Goal: Task Accomplishment & Management: Use online tool/utility

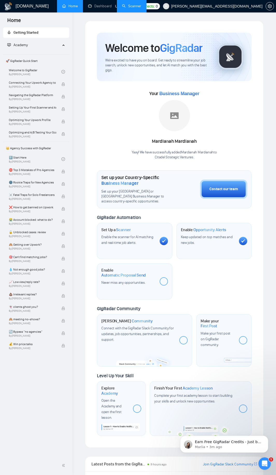
click at [130, 5] on link "Scanner" at bounding box center [131, 6] width 19 height 4
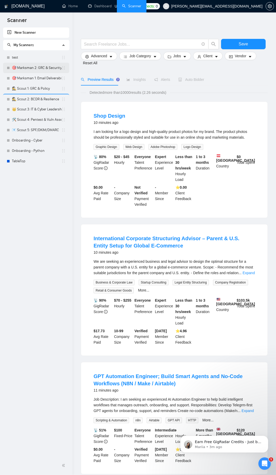
click at [48, 69] on link "🎯 Marksman 2: GRC & Security Audits" at bounding box center [37, 68] width 50 height 10
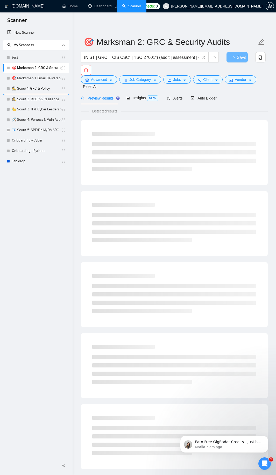
drag, startPoint x: 45, startPoint y: 69, endPoint x: 45, endPoint y: 263, distance: 193.2
click at [45, 263] on div "New Scanner My Scanners test 🎯 Marksman 2: GRC & Security Audits 🎯 Marksman 1: …" at bounding box center [36, 241] width 73 height 429
click at [23, 32] on link "New Scanner" at bounding box center [36, 32] width 58 height 10
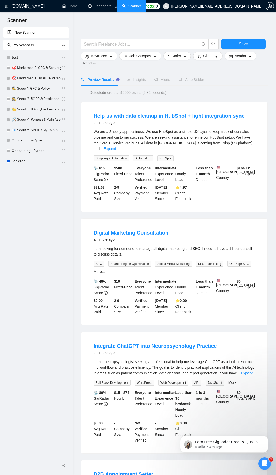
click at [153, 42] on input "text" at bounding box center [141, 44] width 115 height 6
paste input "(((cyber*) | (secur*)) ((risk) | (vulnerab*) | (assess*))) | (osint | "informat…"
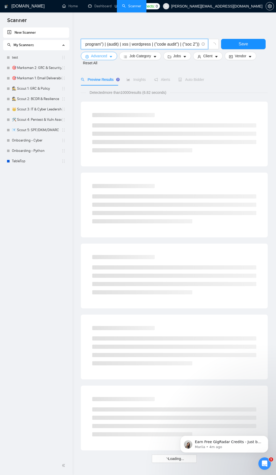
type input "(((cyber*) | (secur*)) ((risk) | (vulnerab*) | (assess*))) | (osint | "informat…"
click at [91, 58] on span "Advanced" at bounding box center [99, 56] width 16 height 6
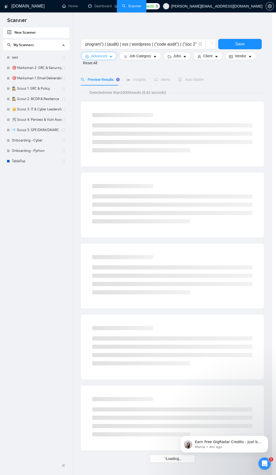
scroll to position [0, 0]
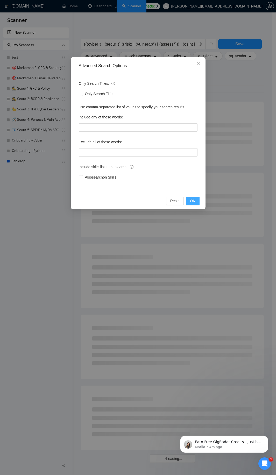
click at [198, 204] on button "OK" at bounding box center [192, 201] width 13 height 8
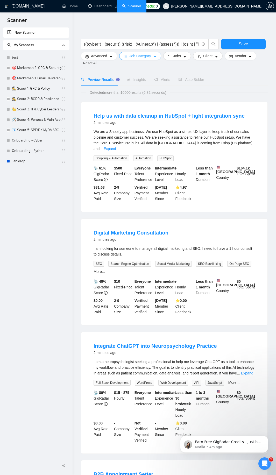
click at [151, 57] on span "Job Category" at bounding box center [140, 56] width 22 height 6
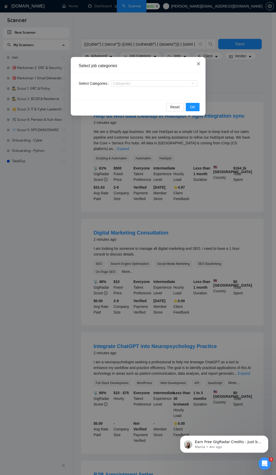
drag, startPoint x: 229, startPoint y: 81, endPoint x: 200, endPoint y: 65, distance: 33.9
click at [228, 80] on div "Select job categories Select Categories Categories Reset OK" at bounding box center [138, 237] width 276 height 475
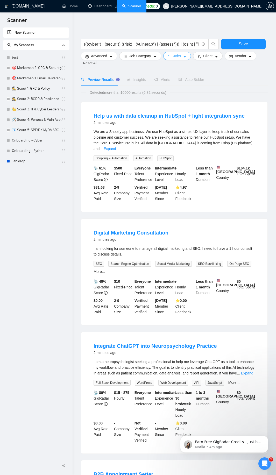
click at [172, 56] on button "Jobs" at bounding box center [177, 56] width 28 height 8
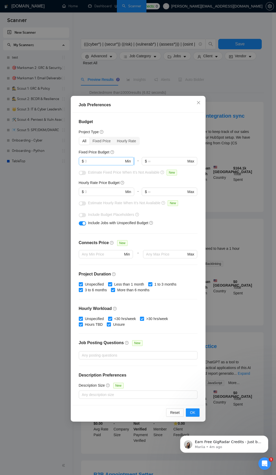
click at [99, 163] on input "text" at bounding box center [104, 161] width 39 height 6
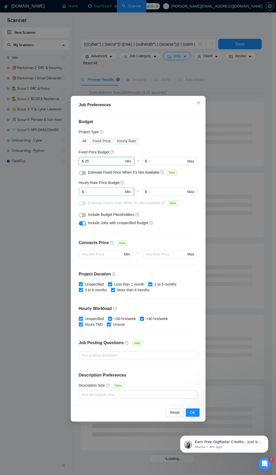
type input "25"
click at [101, 194] on input "text" at bounding box center [104, 192] width 39 height 6
type input "75"
click at [83, 216] on button "button" at bounding box center [82, 215] width 7 height 4
click at [114, 290] on input "More than 6 months" at bounding box center [113, 290] width 4 height 4
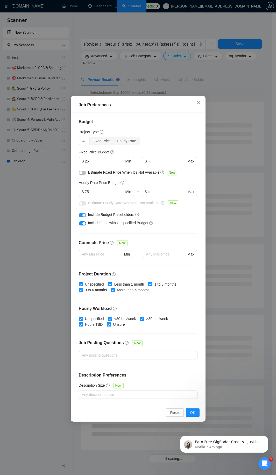
checkbox input "false"
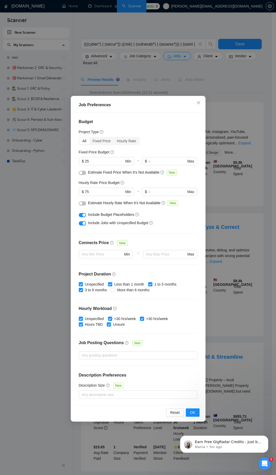
click at [142, 318] on input ">30 hrs/week" at bounding box center [142, 319] width 4 height 4
checkbox input "false"
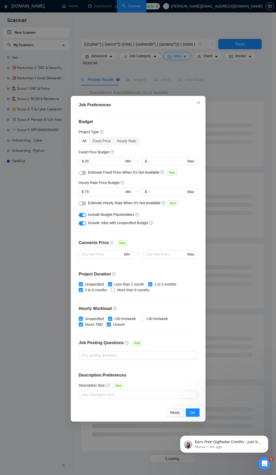
click at [115, 291] on input "More than 6 months" at bounding box center [113, 290] width 4 height 4
checkbox input "true"
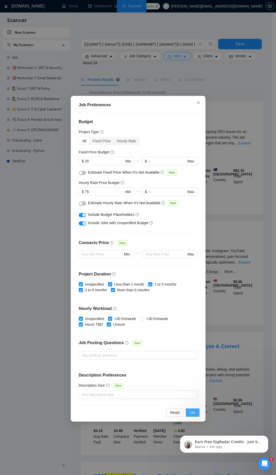
click at [196, 417] on button "OK" at bounding box center [192, 413] width 13 height 8
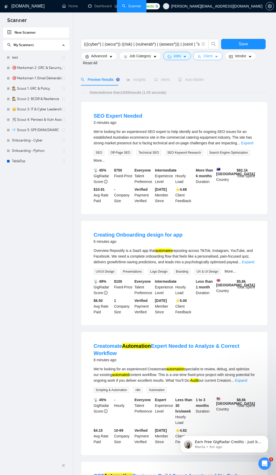
click at [207, 57] on span "Client" at bounding box center [207, 56] width 9 height 6
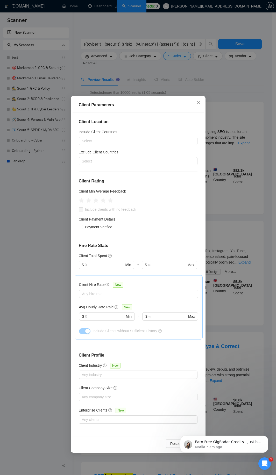
click at [235, 394] on div "Client Parameters Client Location Include Client Countries Select Exclude Clien…" at bounding box center [138, 237] width 276 height 475
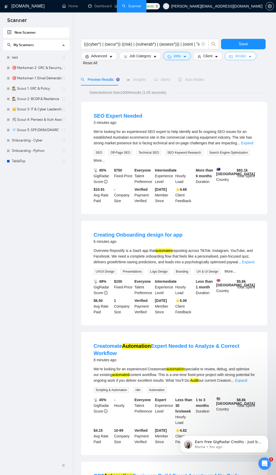
click at [248, 56] on button "Vendor" at bounding box center [241, 56] width 32 height 8
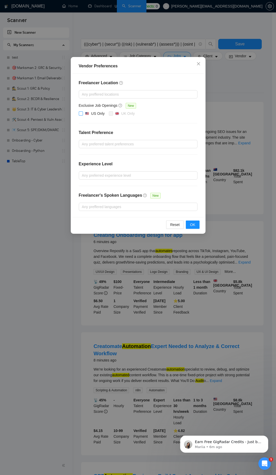
click at [81, 115] on input "US Only" at bounding box center [81, 113] width 4 height 4
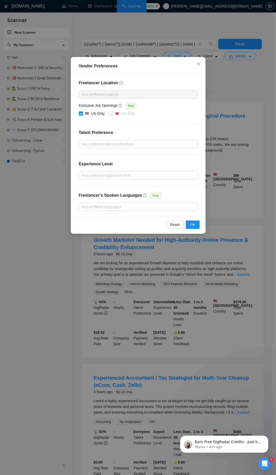
click at [81, 115] on span at bounding box center [81, 113] width 4 height 4
click at [79, 112] on input "US Only" at bounding box center [81, 113] width 4 height 4
checkbox input "false"
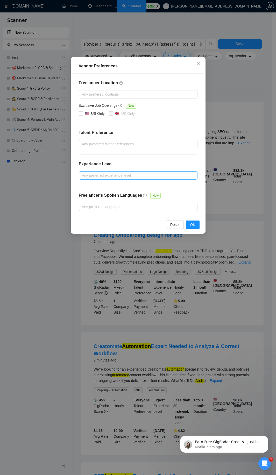
click at [104, 176] on div at bounding box center [135, 175] width 111 height 6
click at [85, 194] on input "Intermediate" at bounding box center [84, 194] width 4 height 4
checkbox input "true"
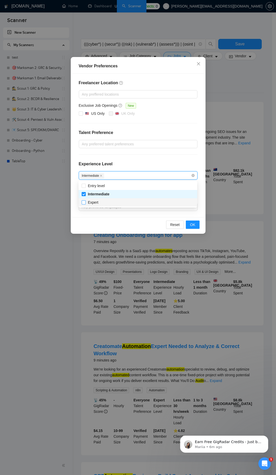
click at [83, 202] on input "Expert" at bounding box center [84, 202] width 4 height 4
checkbox input "true"
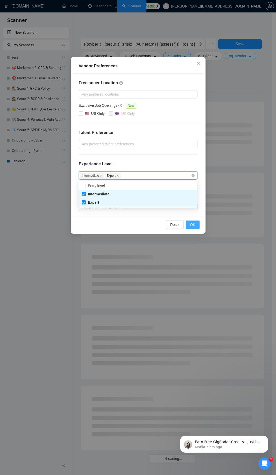
click at [192, 227] on span "OK" at bounding box center [192, 225] width 5 height 6
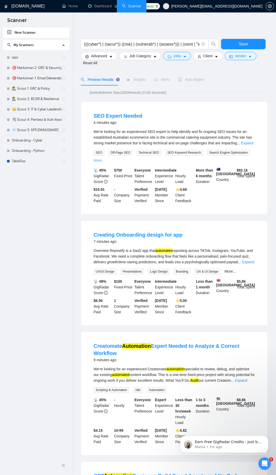
click at [98, 162] on link "More..." at bounding box center [99, 160] width 11 height 4
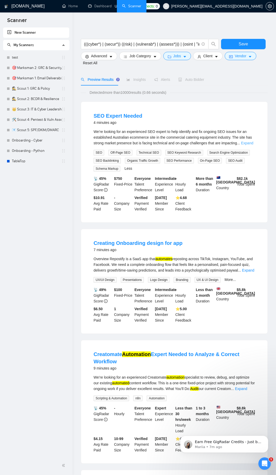
click at [253, 142] on link "Expand" at bounding box center [247, 143] width 12 height 4
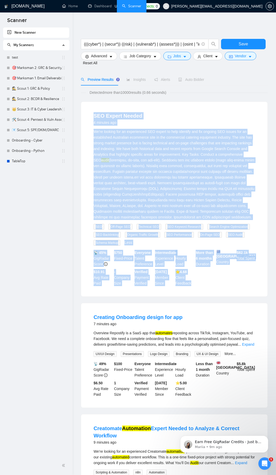
drag, startPoint x: 88, startPoint y: 117, endPoint x: 214, endPoint y: 289, distance: 212.5
click at [214, 289] on li "SEO Expert Needed 4 minutes ago We’re looking for an experienced SEO expert to …" at bounding box center [174, 199] width 174 height 182
copy li "LOR Ipsumd Sitame 9 consect adi El’se doeiusm tem in utlaboreetd MAG aliqua en …"
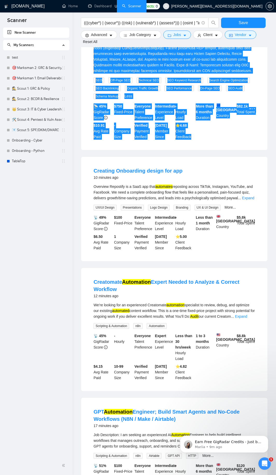
scroll to position [218, 0]
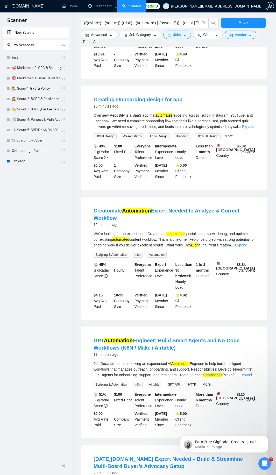
click at [246, 126] on link "Expand" at bounding box center [248, 127] width 12 height 4
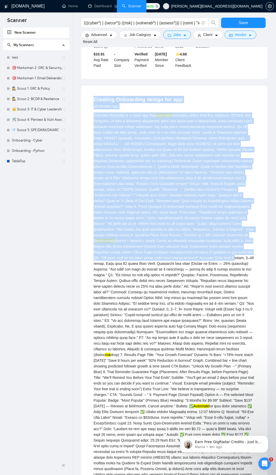
drag, startPoint x: 90, startPoint y: 101, endPoint x: 157, endPoint y: 258, distance: 171.8
click at [157, 258] on li "Creating Onboarding design for app 10 minutes ago Overview Repostify is a SaaS …" at bounding box center [174, 317] width 174 height 451
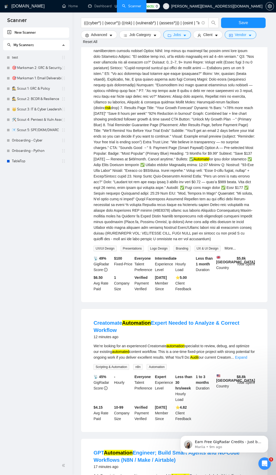
scroll to position [467, 0]
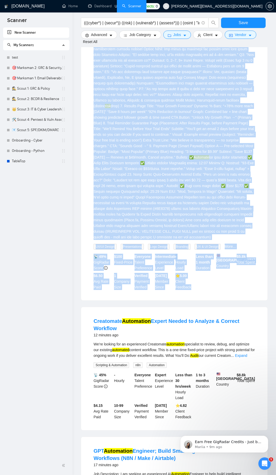
click at [204, 289] on div "📡 49% GigRadar Score $ 100 Fixed-Price Everyone Talent Preference Intermediate …" at bounding box center [175, 272] width 164 height 36
copy li "Loremips Dolorsitam consec adi eli 43 seddoei tem Incididu Utlaboree do m AliQ …"
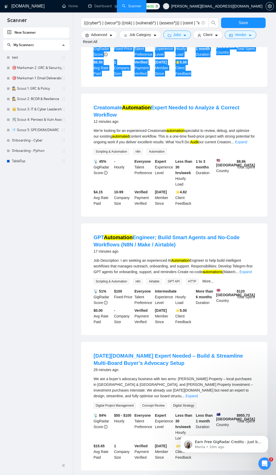
scroll to position [684, 0]
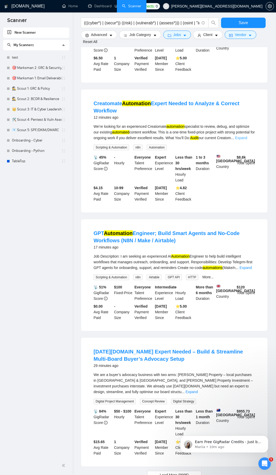
click at [247, 140] on link "Expand" at bounding box center [241, 138] width 12 height 4
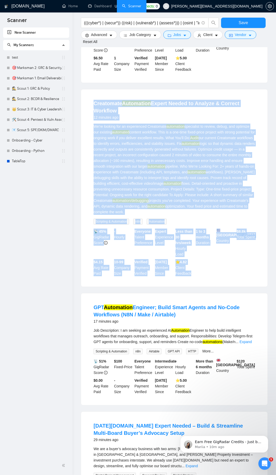
drag, startPoint x: 89, startPoint y: 107, endPoint x: 197, endPoint y: 276, distance: 200.7
click at [197, 276] on li "Creatomate Automation Expert Needed to Analyze & Correct Workflow 12 minutes ag…" at bounding box center [174, 188] width 174 height 185
copy li "Loremipsum Dolorsitam Consec Adipis el Seddoei & Tempori Utlabore 40 etdolor ma…"
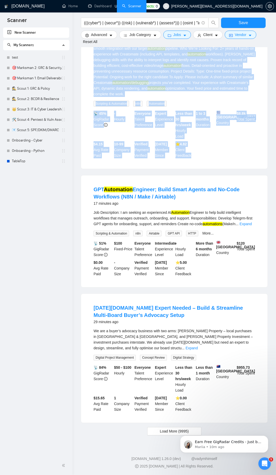
scroll to position [804, 0]
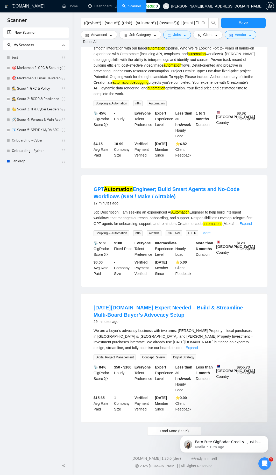
click at [209, 234] on link "More..." at bounding box center [207, 233] width 11 height 4
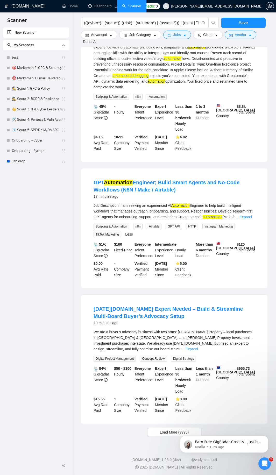
scroll to position [812, 0]
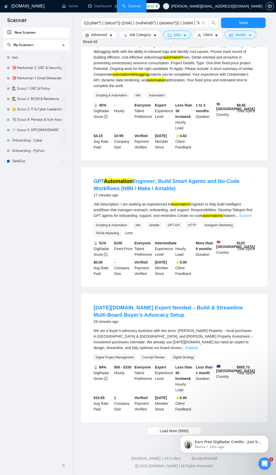
click at [252, 216] on link "Expand" at bounding box center [246, 216] width 12 height 4
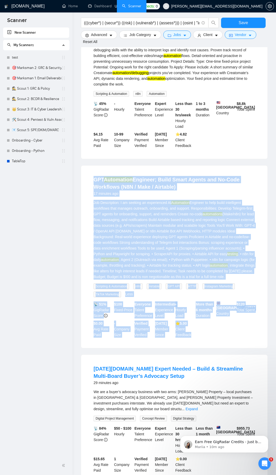
drag, startPoint x: 87, startPoint y: 183, endPoint x: 195, endPoint y: 347, distance: 196.7
click at [195, 347] on div "GPT Automation Engineer; Build Smart Agents and No-Code Workflows (N8N / Make /…" at bounding box center [174, 257] width 186 height 183
copy li "LOR Ipsumdolor Sitametc; Adipi Elits Doeius tem In-Utla Etdolorem (A4E / Admi /…"
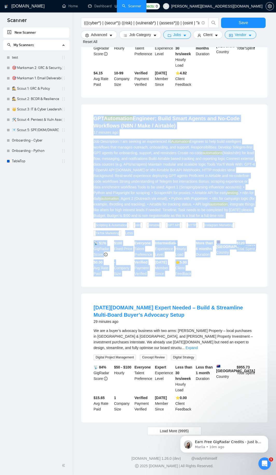
scroll to position [881, 0]
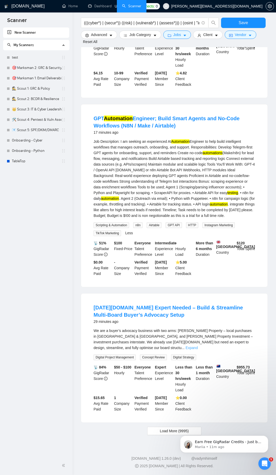
click at [198, 349] on link "Expand" at bounding box center [192, 348] width 12 height 4
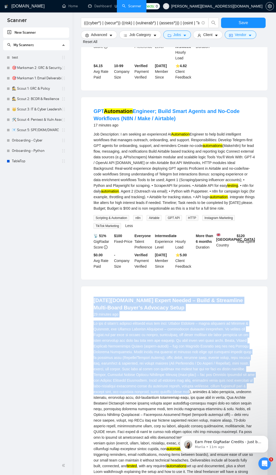
drag, startPoint x: 92, startPoint y: 312, endPoint x: 194, endPoint y: 403, distance: 135.7
click at [194, 403] on li "[DATE][DOMAIN_NAME] Expert Needed – Build & Streamline Multi-Board Buyer’s Advo…" at bounding box center [174, 431] width 174 height 276
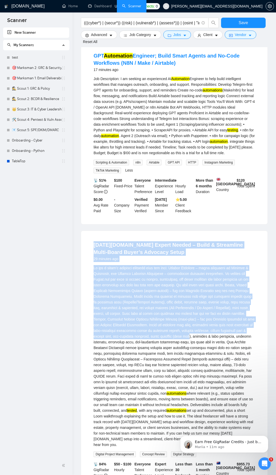
scroll to position [1040, 0]
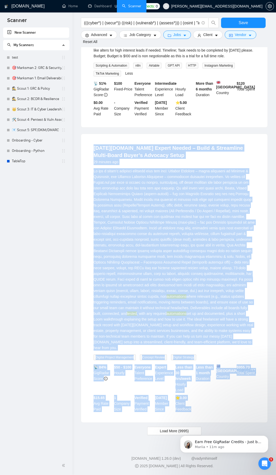
drag, startPoint x: 209, startPoint y: 410, endPoint x: 212, endPoint y: 412, distance: 3.9
click at [211, 411] on div "📡 84% GigRadar Score $50 - $100 Hourly Everyone Talent Preference Expert Experi…" at bounding box center [175, 389] width 164 height 48
copy li "Loremi.dol Sitame Consec – Adipi & Elitseddoe Tempo-Incid Utlab’e Dolorema Aliq…"
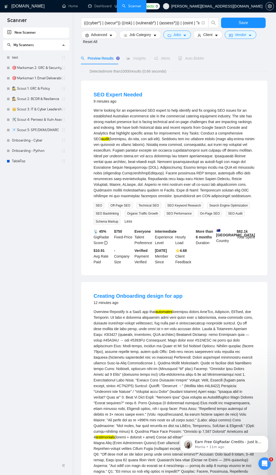
scroll to position [0, 0]
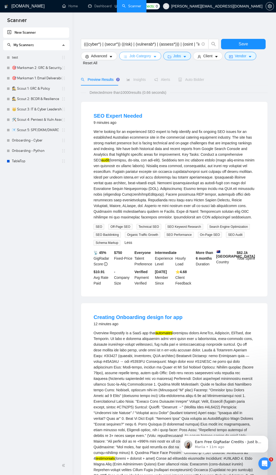
click at [136, 53] on span "Job Category" at bounding box center [140, 56] width 22 height 6
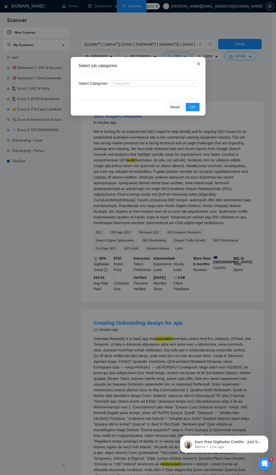
drag, startPoint x: 253, startPoint y: 93, endPoint x: 200, endPoint y: 64, distance: 60.0
click at [255, 93] on div "Select job categories Select Categories Categories Reset OK" at bounding box center [138, 237] width 276 height 475
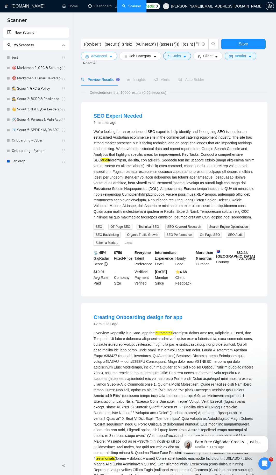
click at [111, 56] on icon "caret-down" at bounding box center [111, 57] width 4 height 4
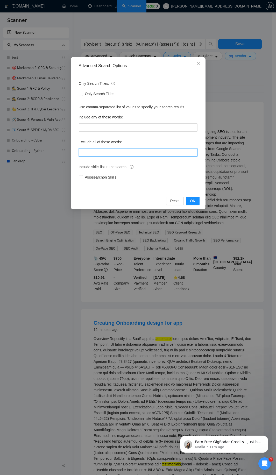
click at [84, 155] on input "text" at bounding box center [138, 152] width 119 height 8
paste input "SEO, design, designer, UX, UI, Flutter, Creatomate, Airtable, n8n, [DOMAIN_NAME…"
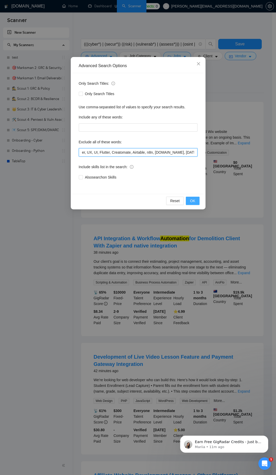
type input "SEO, design, designer, UX, UI, Flutter, Creatomate, Airtable, n8n, [DOMAIN_NAME…"
click at [197, 201] on button "OK" at bounding box center [192, 201] width 13 height 8
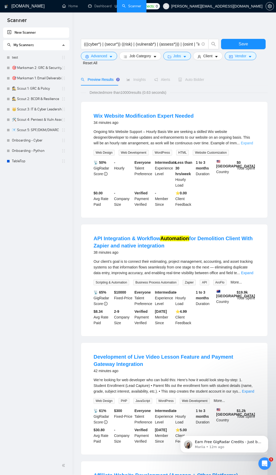
click at [248, 143] on link "Expand" at bounding box center [247, 143] width 12 height 4
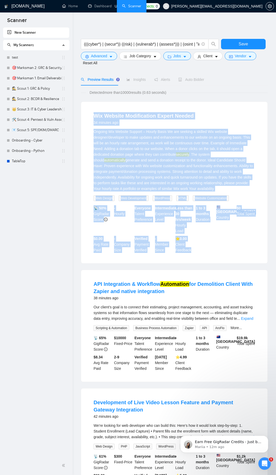
drag, startPoint x: 93, startPoint y: 117, endPoint x: 200, endPoint y: 249, distance: 169.5
click at [200, 249] on li "Wix Website Modification Expert Needed 34 minutes ago Ongoing Wix Website Suppo…" at bounding box center [174, 182] width 174 height 149
copy li "Lor Ipsumdo Sitametconse Adipis Elitse 97 doeiusm tem Incidid Utl Etdolor Magna…"
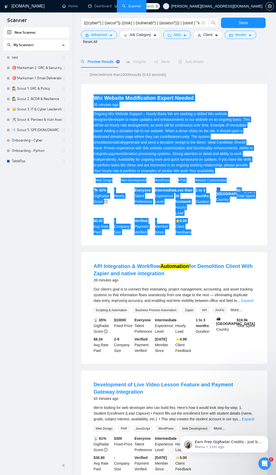
scroll to position [93, 0]
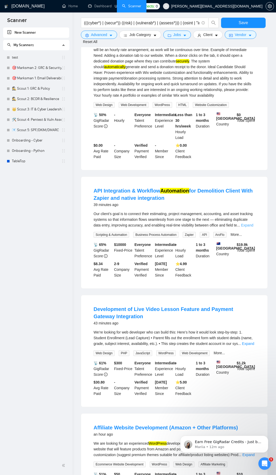
click at [251, 225] on link "Expand" at bounding box center [247, 225] width 12 height 4
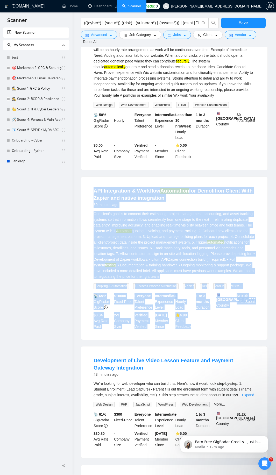
drag, startPoint x: 89, startPoint y: 189, endPoint x: 197, endPoint y: 327, distance: 175.9
click at [197, 327] on li "API Integration & Workflow Automation for Demolition Client With Zapier and nat…" at bounding box center [174, 258] width 174 height 151
copy li "LOR Ipsumdolors & Ametcons Adipiscing eli Seddoeiusm Tempor Inci Utlabo etd mag…"
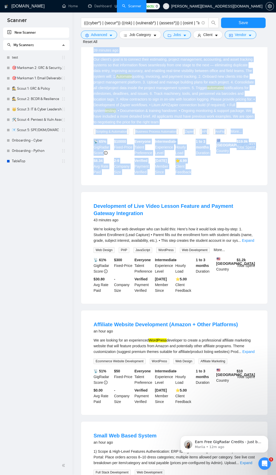
scroll to position [249, 0]
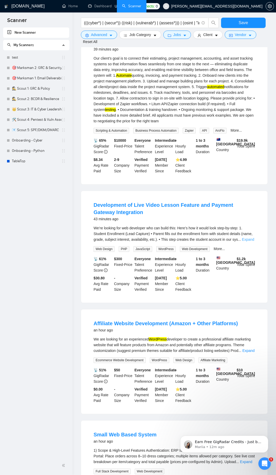
click at [249, 239] on link "Expand" at bounding box center [248, 239] width 12 height 4
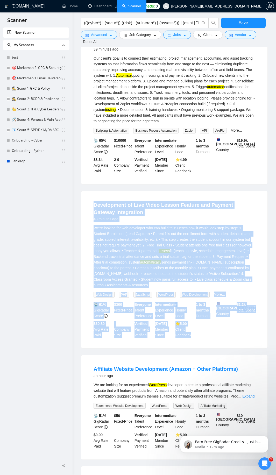
drag, startPoint x: 88, startPoint y: 204, endPoint x: 209, endPoint y: 341, distance: 182.8
click at [214, 342] on li "Development of Live Video Lesson Feature and Payment Gateway Integration 43 min…" at bounding box center [174, 269] width 174 height 145
copy li "Loremipsumd si Amet Conse Adipis Elitsed doe Tempori Utlabor Etdoloremag 02 ali…"
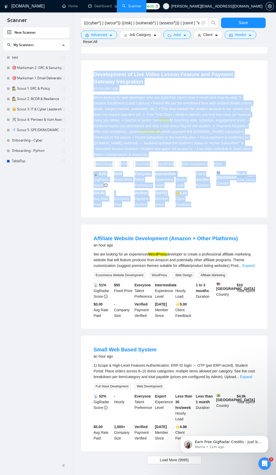
scroll to position [416, 0]
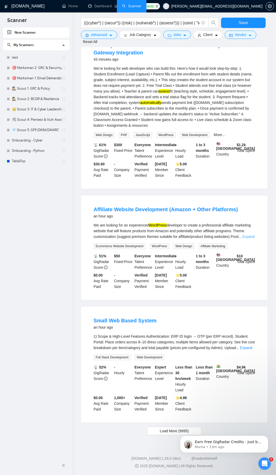
click at [248, 235] on link "Expand" at bounding box center [248, 237] width 12 height 4
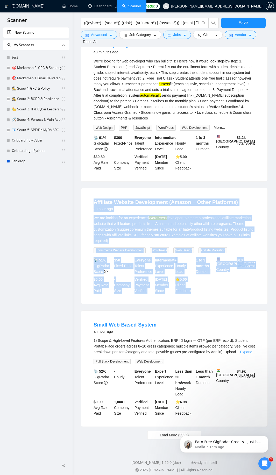
drag, startPoint x: 90, startPoint y: 206, endPoint x: 209, endPoint y: 297, distance: 150.4
click at [209, 297] on li "Affiliate Website Development (Amazon + Other Platforms) an hour ago We are loo…" at bounding box center [174, 245] width 174 height 103
copy li "Affiliate Website Development (Amazon + Other Platforms) an hour ago We are loo…"
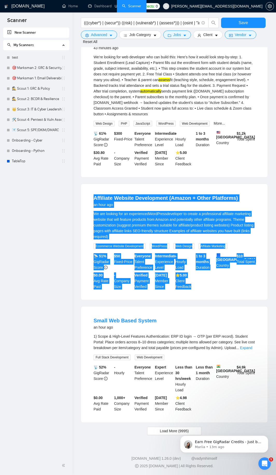
scroll to position [427, 0]
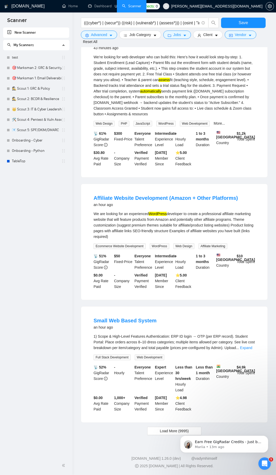
click at [249, 347] on link "Expand" at bounding box center [246, 348] width 12 height 4
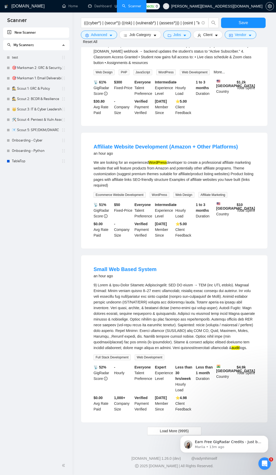
scroll to position [479, 0]
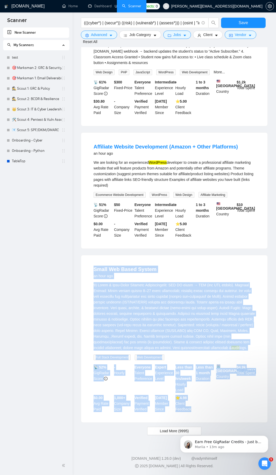
drag, startPoint x: 86, startPoint y: 272, endPoint x: 208, endPoint y: 410, distance: 184.2
click at [208, 410] on div "Small Web Based System an hour ago audit logs. Full Stack Development Web Devel…" at bounding box center [174, 338] width 186 height 167
copy li "Lorem Ips Dolor Sitame co adip eli 6) Seddo & Eius-Tempo Incididu Utlaboreetdol…"
drag, startPoint x: 156, startPoint y: 432, endPoint x: 19, endPoint y: 308, distance: 184.5
click at [156, 432] on button "Load More (9995)" at bounding box center [174, 431] width 54 height 8
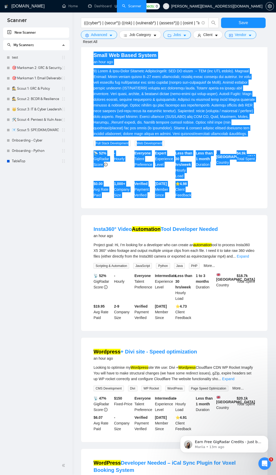
scroll to position [759, 0]
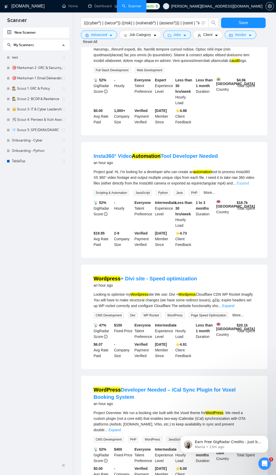
click at [243, 185] on link "Expand" at bounding box center [243, 183] width 12 height 4
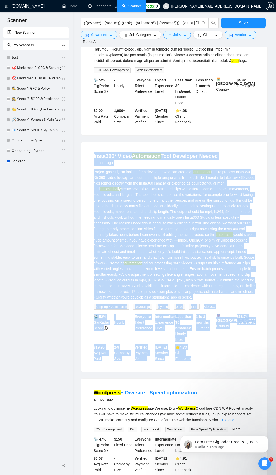
drag, startPoint x: 89, startPoint y: 164, endPoint x: 194, endPoint y: 368, distance: 229.8
click at [194, 366] on li "Insta360° Video Automation Tool Developer Needed an hour ago Project goal: Hi, …" at bounding box center [174, 257] width 174 height 218
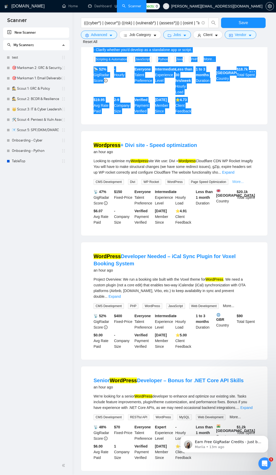
scroll to position [1008, 0]
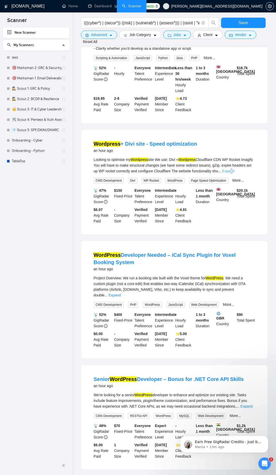
click at [234, 173] on link "Expand" at bounding box center [228, 171] width 12 height 4
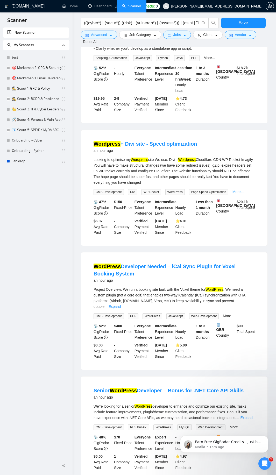
click at [237, 194] on link "More..." at bounding box center [238, 192] width 11 height 4
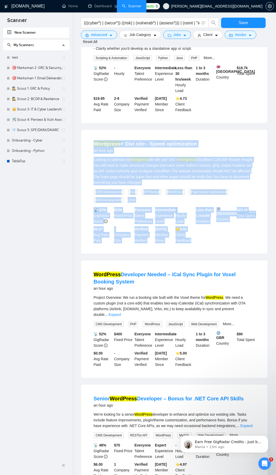
drag, startPoint x: 92, startPoint y: 148, endPoint x: 207, endPoint y: 255, distance: 156.9
click at [207, 248] on li "Wordpress + Divi site - Speed optimization an hour ago Looking to optimise my W…" at bounding box center [174, 191] width 174 height 111
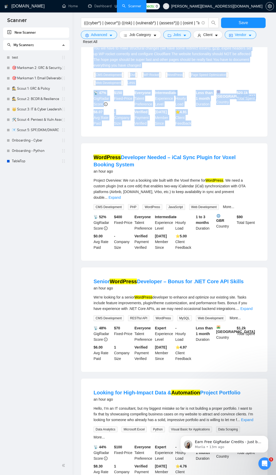
scroll to position [1132, 0]
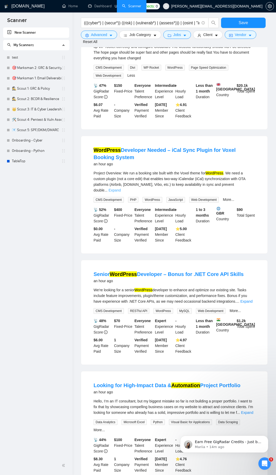
click at [121, 192] on link "Expand" at bounding box center [115, 190] width 12 height 4
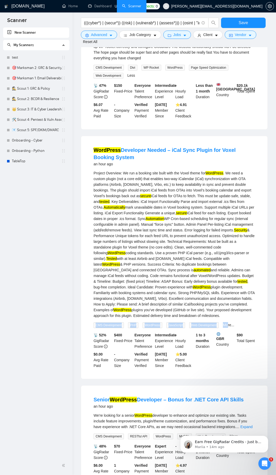
click at [228, 328] on div "Project Overview: We run a booking site built with the Voxel theme for WordPres…" at bounding box center [175, 249] width 162 height 158
click at [227, 327] on link "More..." at bounding box center [228, 325] width 11 height 4
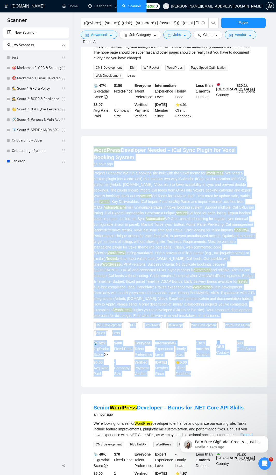
drag, startPoint x: 88, startPoint y: 160, endPoint x: 199, endPoint y: 387, distance: 252.3
click at [199, 381] on li "WordPress Developer Needed – iCal Sync Plugin for Voxel Booking System an hour …" at bounding box center [174, 261] width 174 height 239
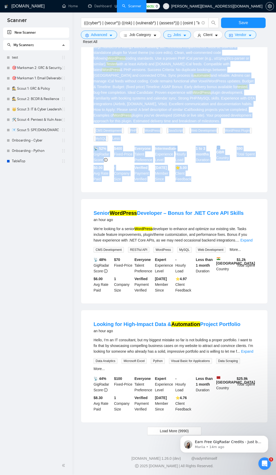
scroll to position [1338, 0]
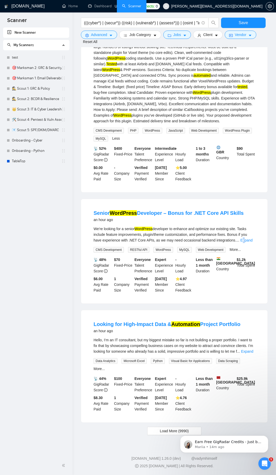
click at [244, 240] on link "Expand" at bounding box center [246, 240] width 12 height 4
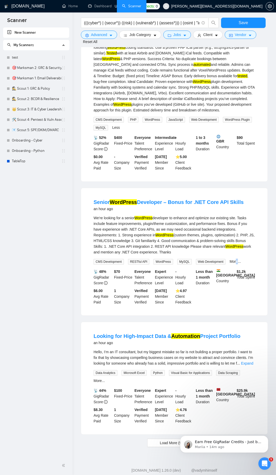
drag, startPoint x: 236, startPoint y: 272, endPoint x: 240, endPoint y: 274, distance: 4.3
click at [237, 264] on link "More..." at bounding box center [235, 262] width 11 height 4
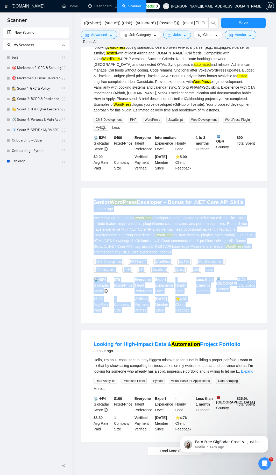
drag, startPoint x: 87, startPoint y: 212, endPoint x: 215, endPoint y: 326, distance: 171.2
click at [215, 324] on div "Senior WordPress Developer – Bonus for .NET Core API Skills an hour ago We're l…" at bounding box center [174, 255] width 186 height 135
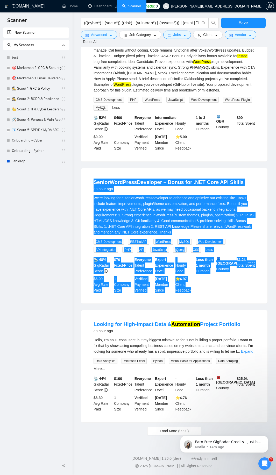
scroll to position [1368, 0]
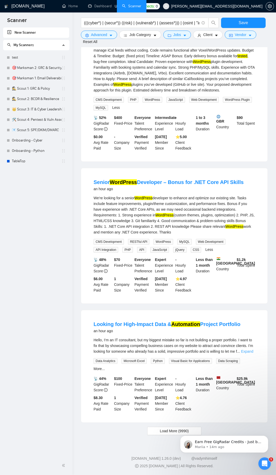
click at [250, 352] on link "Expand" at bounding box center [247, 352] width 12 height 4
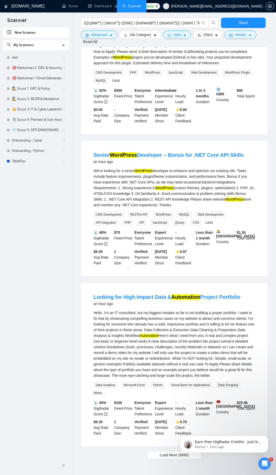
scroll to position [1420, 0]
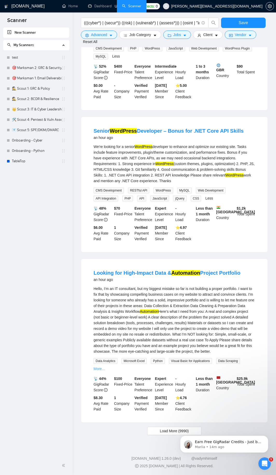
click at [96, 368] on link "More..." at bounding box center [99, 369] width 11 height 4
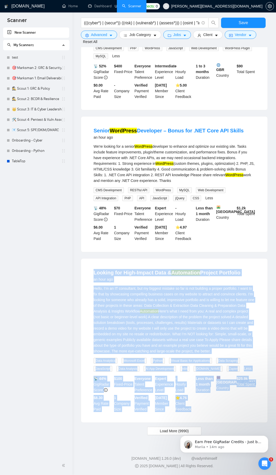
drag, startPoint x: 86, startPoint y: 276, endPoint x: 201, endPoint y: 410, distance: 176.9
click at [201, 410] on div "Looking for High-Impact Data & Automation Project Portfolio an hour ago Hello, …" at bounding box center [174, 341] width 186 height 164
click at [159, 432] on button "Load More (9990)" at bounding box center [174, 431] width 54 height 8
click at [158, 431] on button "Loading..." at bounding box center [174, 431] width 45 height 8
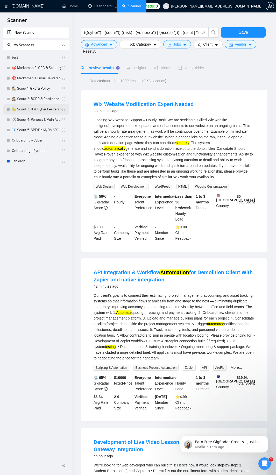
scroll to position [0, 0]
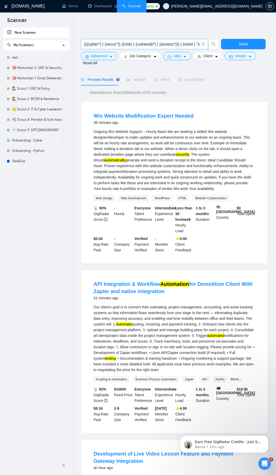
drag, startPoint x: 138, startPoint y: 43, endPoint x: 135, endPoint y: 44, distance: 3.2
click at [137, 44] on input "(((cyber*) | (secur*)) ((risk) | (vulnerab*) | (assess*))) | (osint | "informat…" at bounding box center [141, 44] width 115 height 6
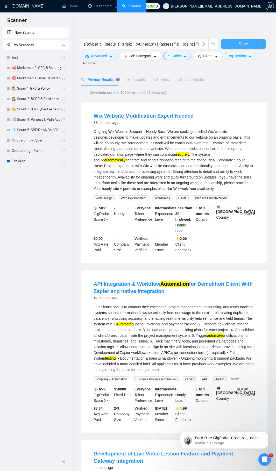
click at [240, 45] on span "Save" at bounding box center [243, 44] width 9 height 6
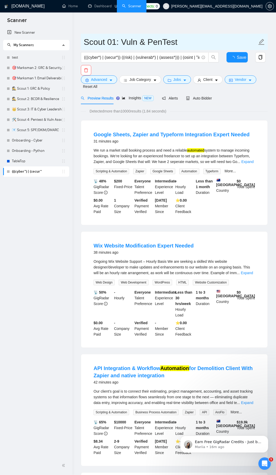
type input "Scout 01: Vuln & PenTest"
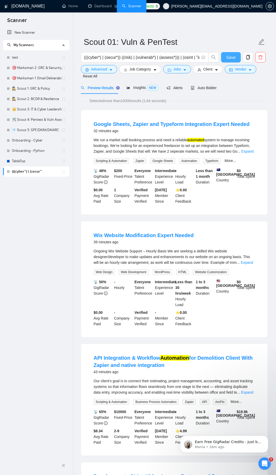
click at [227, 59] on span "Save" at bounding box center [230, 57] width 9 height 6
click at [101, 78] on div "Advanced Job Category Jobs Client Vendor Reset All" at bounding box center [173, 72] width 187 height 14
click at [95, 68] on span "Advanced" at bounding box center [99, 69] width 16 height 6
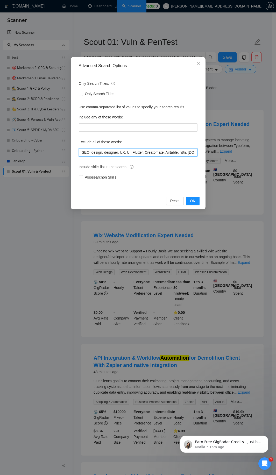
click at [116, 152] on input "SEO, design, designer, UX, UI, Flutter, Creatomate, Airtable, n8n, [DOMAIN_NAME…" at bounding box center [138, 152] width 119 height 8
paste input ", Wix, Zapier, PHP, JavaScript, [DOMAIN_NAME], Zoom, Affiliate Marketing, ecomm…"
click at [195, 202] on button "OK" at bounding box center [192, 201] width 13 height 8
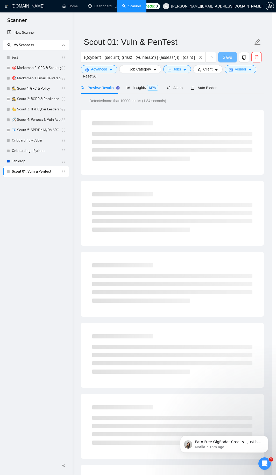
scroll to position [0, 0]
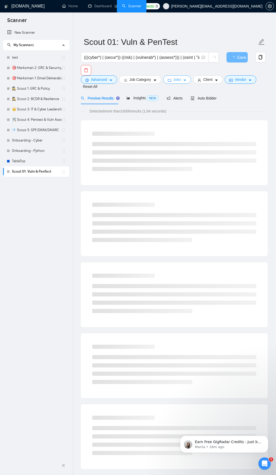
click at [183, 79] on icon "caret-down" at bounding box center [185, 81] width 4 height 4
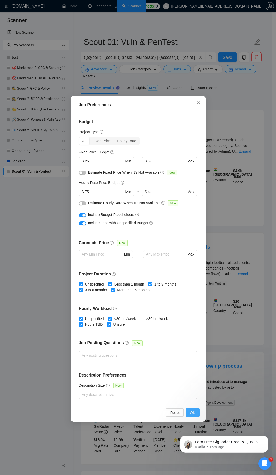
click at [196, 414] on button "OK" at bounding box center [192, 413] width 13 height 8
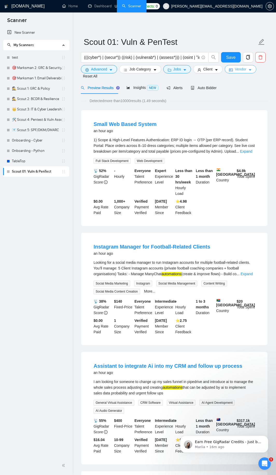
click at [244, 66] on button "Vendor" at bounding box center [241, 69] width 32 height 8
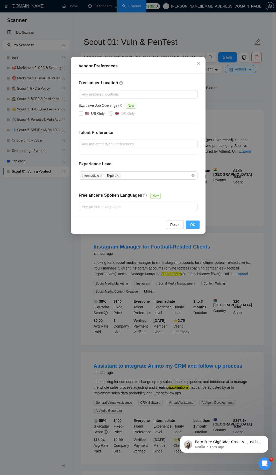
click at [195, 225] on button "OK" at bounding box center [192, 225] width 13 height 8
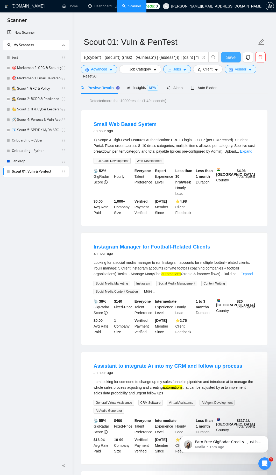
click at [231, 53] on button "Save" at bounding box center [231, 57] width 20 height 10
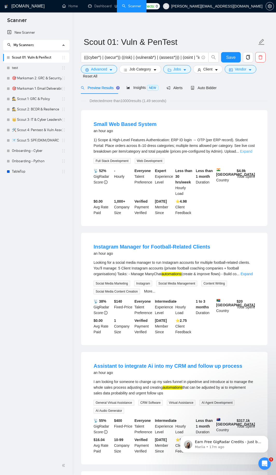
click at [249, 150] on link "Expand" at bounding box center [246, 151] width 12 height 4
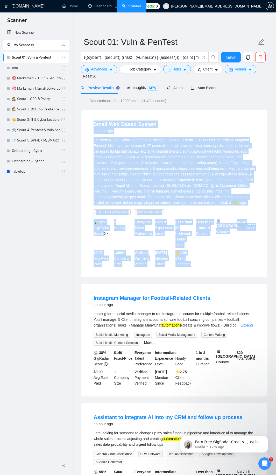
drag, startPoint x: 92, startPoint y: 126, endPoint x: 202, endPoint y: 269, distance: 180.9
click at [202, 270] on li "Small Web Based System an hour ago audit logs. Full Stack Development Web Devel…" at bounding box center [174, 193] width 174 height 155
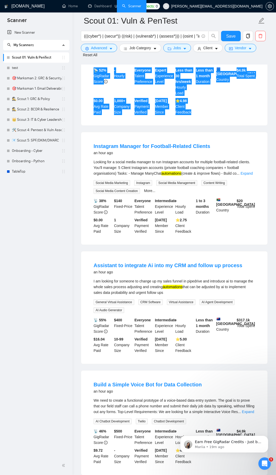
scroll to position [156, 0]
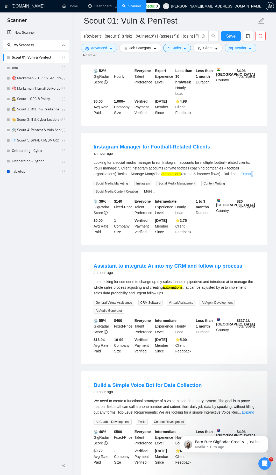
click at [253, 174] on link "Expand" at bounding box center [247, 174] width 12 height 4
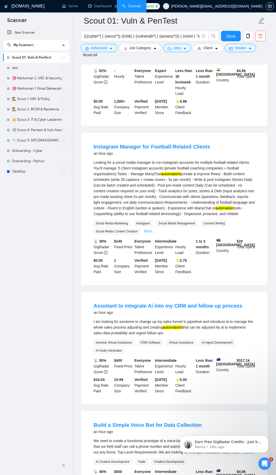
click at [146, 231] on link "More..." at bounding box center [149, 231] width 11 height 4
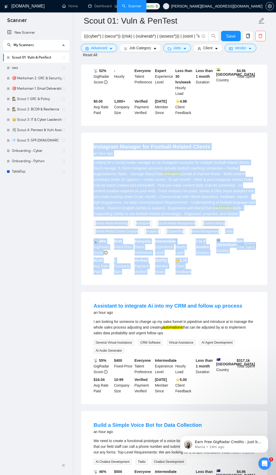
drag, startPoint x: 90, startPoint y: 146, endPoint x: 199, endPoint y: 278, distance: 170.7
click at [199, 278] on li "Instagram Manager for Football-Related Clients an hour ago Looking for a social…" at bounding box center [174, 209] width 174 height 140
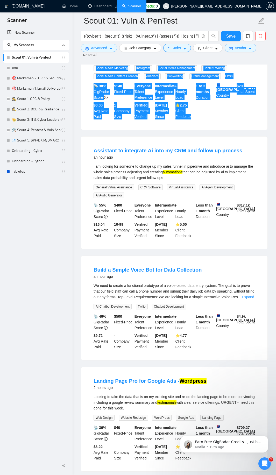
scroll to position [311, 0]
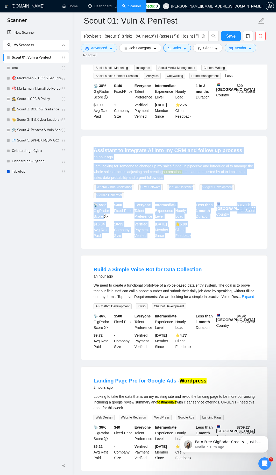
drag, startPoint x: 90, startPoint y: 155, endPoint x: 204, endPoint y: 239, distance: 141.9
click at [204, 239] on li "Assistant to integrate Ai into my CRM and follow up process an hour ago I am lo…" at bounding box center [174, 193] width 174 height 100
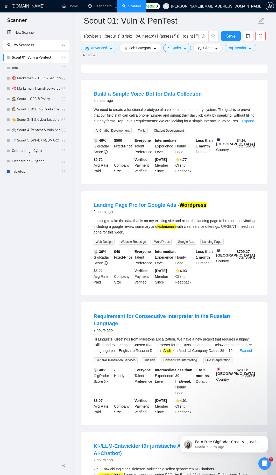
scroll to position [498, 0]
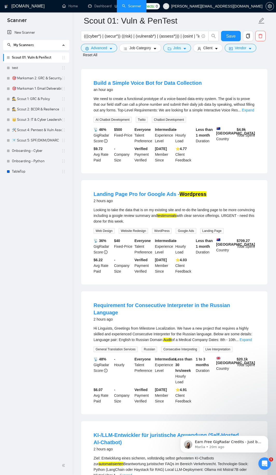
click at [254, 113] on div "We need to create a functional prototype of a voice-based data entry system. Th…" at bounding box center [175, 104] width 162 height 17
click at [249, 112] on link "Expand" at bounding box center [248, 110] width 12 height 4
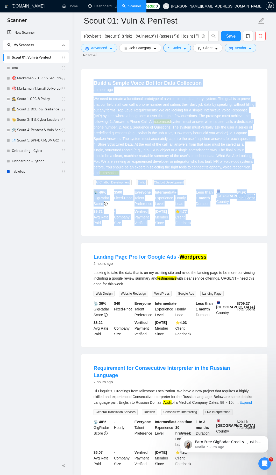
drag, startPoint x: 91, startPoint y: 86, endPoint x: 201, endPoint y: 230, distance: 181.4
click at [201, 230] on li "Build a Simple Voice Bot for Data Collection an hour ago We need to create a fu…" at bounding box center [174, 152] width 174 height 155
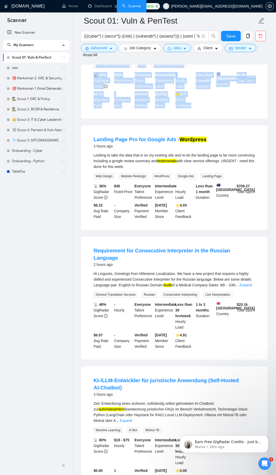
scroll to position [622, 0]
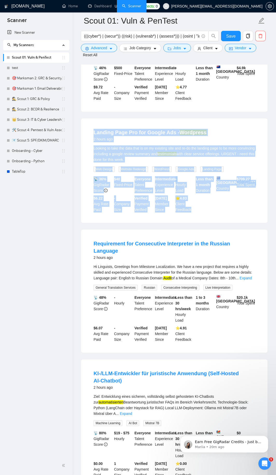
drag, startPoint x: 88, startPoint y: 135, endPoint x: 196, endPoint y: 215, distance: 134.8
click at [196, 215] on li "Landing Page Pro for Google Ads - Wordpress 2 hours ago Looking to take the dat…" at bounding box center [174, 171] width 174 height 92
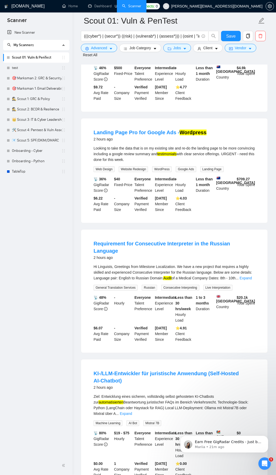
click at [244, 279] on div "Hi Linguists, Greetings from Milestone Localization. We have a new project that…" at bounding box center [175, 272] width 162 height 17
click at [247, 280] on link "Expand" at bounding box center [246, 278] width 12 height 4
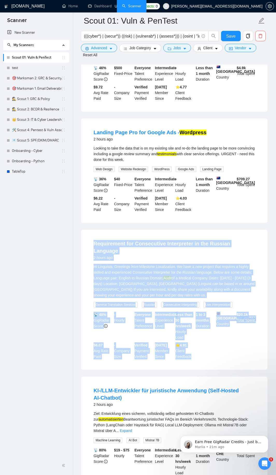
drag, startPoint x: 92, startPoint y: 248, endPoint x: 211, endPoint y: 368, distance: 169.4
click at [211, 368] on div "Requirement for Consecutive Interpreter in the Russian Language 2 hours ago Hi …" at bounding box center [174, 300] width 186 height 140
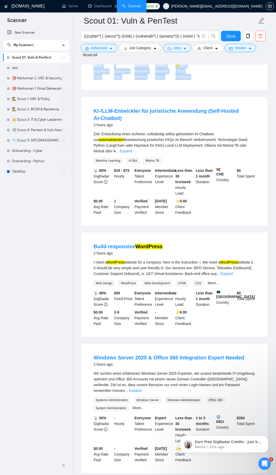
scroll to position [902, 0]
click at [132, 149] on link "Expand" at bounding box center [126, 151] width 12 height 4
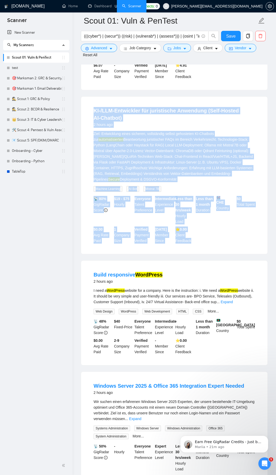
drag, startPoint x: 88, startPoint y: 114, endPoint x: 212, endPoint y: 247, distance: 181.4
click at [212, 247] on li "KI-/LLM‑Entwickler für juristische Anwendung (Self‑Hosted AI‑Chatbot) 2 hours a…" at bounding box center [174, 175] width 174 height 145
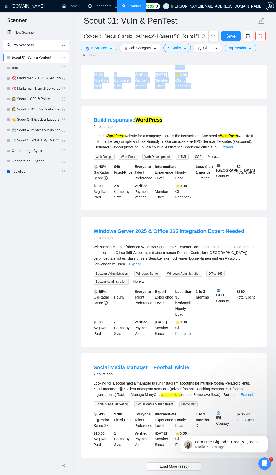
scroll to position [1058, 0]
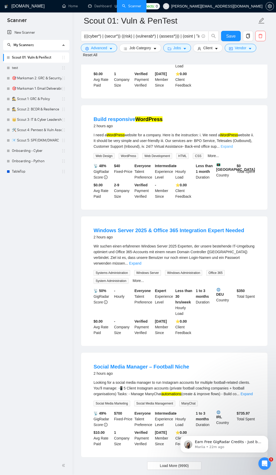
click at [233, 149] on link "Expand" at bounding box center [227, 146] width 12 height 4
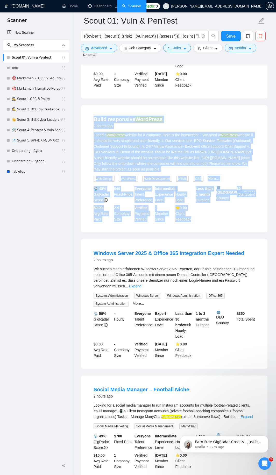
drag, startPoint x: 88, startPoint y: 120, endPoint x: 197, endPoint y: 225, distance: 151.3
click at [197, 225] on li "Build responsive WordPress 2 hours ago I need a WordPress website for a company…" at bounding box center [174, 168] width 174 height 115
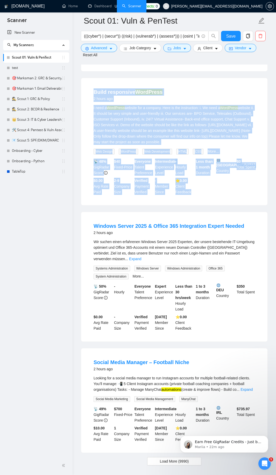
scroll to position [1113, 0]
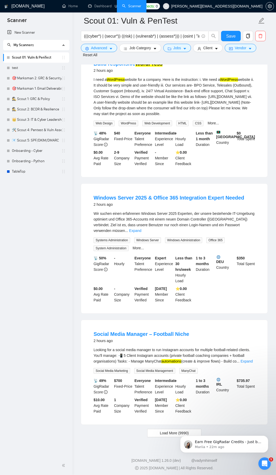
click at [250, 232] on div "Wir suchen einen erfahrenen Windows Server 2025 Experten, der unsere bestehende…" at bounding box center [175, 222] width 162 height 23
click at [141, 229] on link "Expand" at bounding box center [135, 231] width 12 height 4
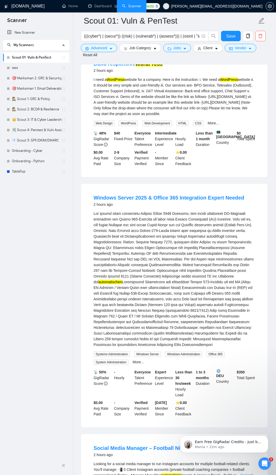
click at [140, 365] on div "More..." at bounding box center [138, 362] width 13 height 6
click at [135, 364] on link "More..." at bounding box center [138, 362] width 11 height 4
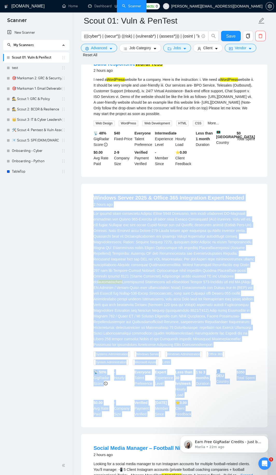
drag, startPoint x: 91, startPoint y: 200, endPoint x: 211, endPoint y: 420, distance: 249.9
click at [211, 420] on li "Windows Server 2025 & Office 365 Integration Expert Needed 2 hours ago automati…" at bounding box center [174, 305] width 174 height 231
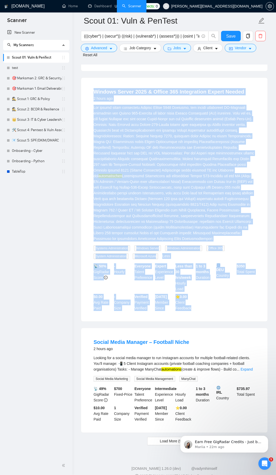
scroll to position [1233, 0]
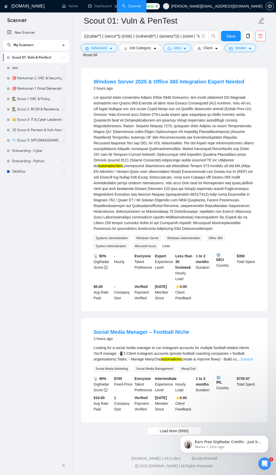
click at [252, 359] on link "Expand" at bounding box center [247, 359] width 12 height 4
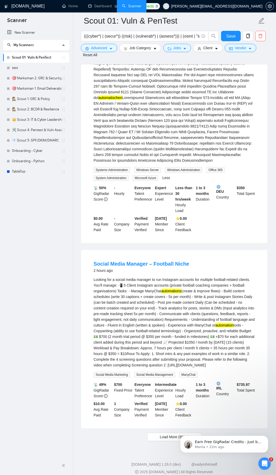
scroll to position [1313, 0]
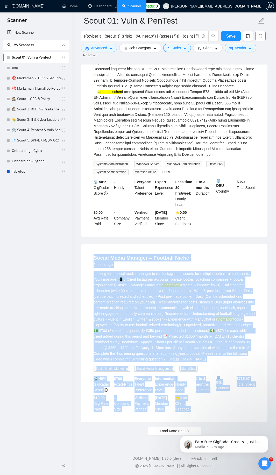
drag, startPoint x: 90, startPoint y: 252, endPoint x: 211, endPoint y: 417, distance: 204.2
click at [211, 417] on div "Social Media Manager – Football Niche 2 hours ago Looking for a social media ma…" at bounding box center [174, 333] width 186 height 179
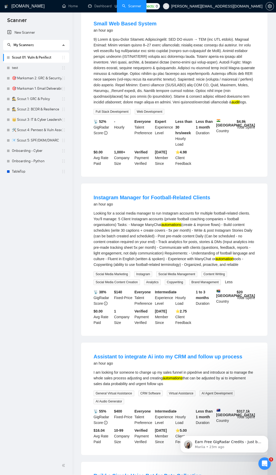
scroll to position [0, 0]
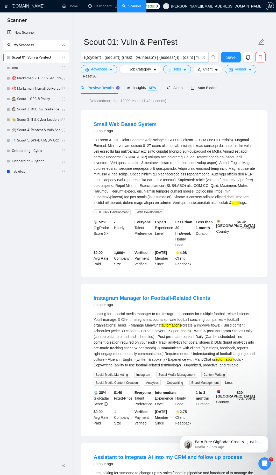
click at [132, 57] on input "(((cyber*) | (secur*)) ((risk) | (vulnerab*) | (assess*))) | (osint | "informat…" at bounding box center [141, 57] width 115 height 6
drag, startPoint x: 95, startPoint y: 70, endPoint x: 99, endPoint y: 71, distance: 3.5
click at [99, 71] on div "Reset all filters" at bounding box center [90, 68] width 24 height 8
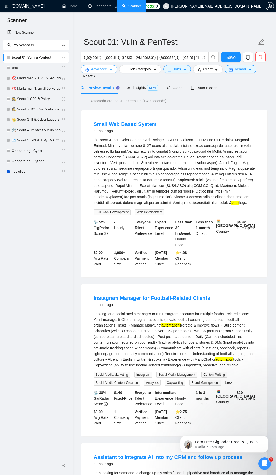
click at [109, 70] on icon "caret-down" at bounding box center [111, 70] width 4 height 4
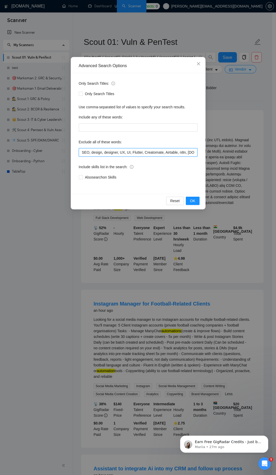
click at [111, 156] on input "SEO, design, designer, UX, UI, Flutter, Creatomate, Airtable, n8n, [DOMAIN_NAME…" at bounding box center [138, 152] width 119 height 8
paste input ", Instagram, Social Media, ManyChat, CRM, sales, Pipedrive, IVR, voice bot, cha…"
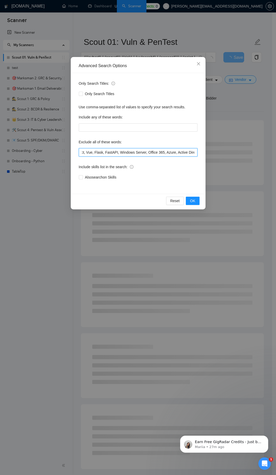
type input "SEO, design, designer, UX, UI, Flutter, Creatomate, Airtable, n8n, [DOMAIN_NAME…"
click at [196, 196] on div "Reset OK" at bounding box center [138, 201] width 131 height 14
click at [198, 200] on button "OK" at bounding box center [192, 201] width 13 height 8
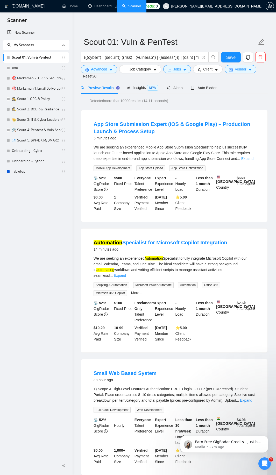
click at [250, 158] on link "Expand" at bounding box center [247, 159] width 12 height 4
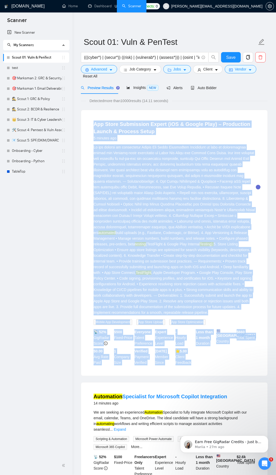
drag, startPoint x: 90, startPoint y: 123, endPoint x: 206, endPoint y: 369, distance: 271.9
click at [206, 369] on li "App Store Submission Expert (iOS & Google Play) – Production Launch & Process S…" at bounding box center [174, 242] width 174 height 253
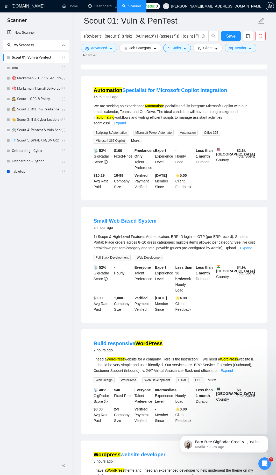
scroll to position [311, 0]
click at [126, 121] on link "Expand" at bounding box center [120, 123] width 12 height 4
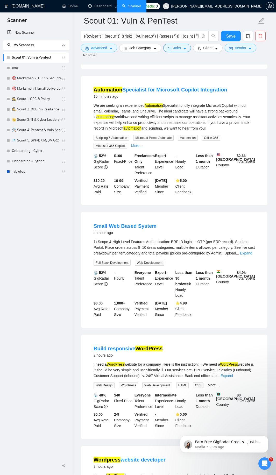
click at [138, 148] on link "More..." at bounding box center [136, 146] width 11 height 4
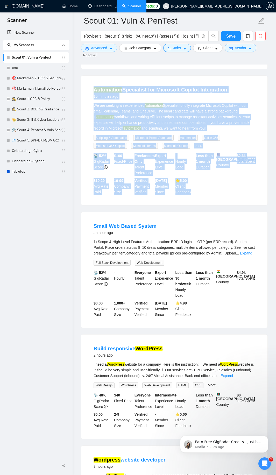
drag, startPoint x: 87, startPoint y: 92, endPoint x: 202, endPoint y: 195, distance: 154.3
click at [202, 195] on div "Automation Specialist for Microsoft Copilot Integration 15 minutes ago We are s…" at bounding box center [174, 141] width 186 height 130
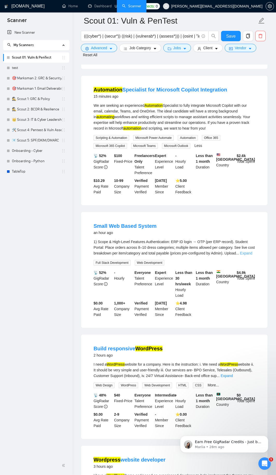
click at [248, 255] on link "Expand" at bounding box center [246, 253] width 12 height 4
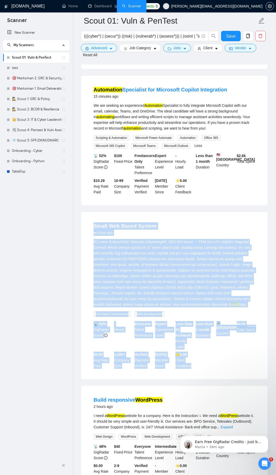
drag, startPoint x: 90, startPoint y: 230, endPoint x: 209, endPoint y: 371, distance: 184.7
click at [208, 371] on li "Small Web Based System an hour ago audit logs. Full Stack Development Web Devel…" at bounding box center [174, 295] width 174 height 155
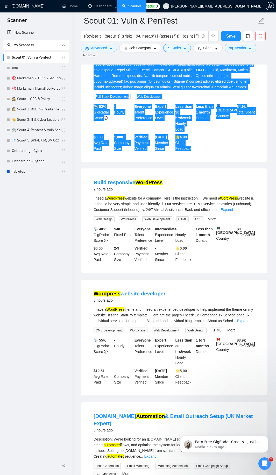
scroll to position [529, 0]
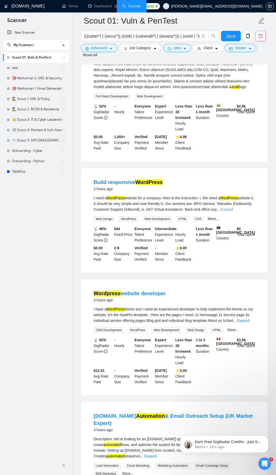
click at [233, 211] on link "Expand" at bounding box center [227, 209] width 12 height 4
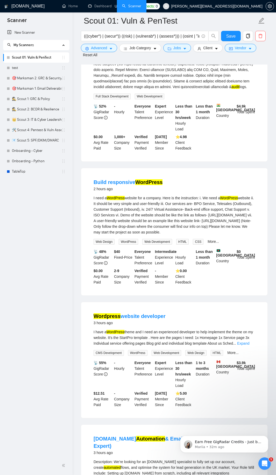
scroll to position [560, 0]
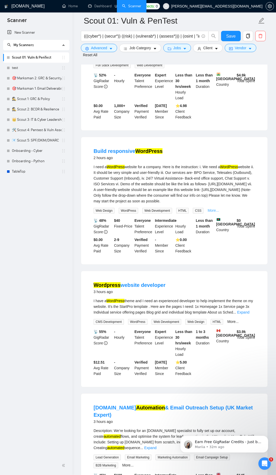
click at [214, 213] on link "More..." at bounding box center [213, 210] width 11 height 4
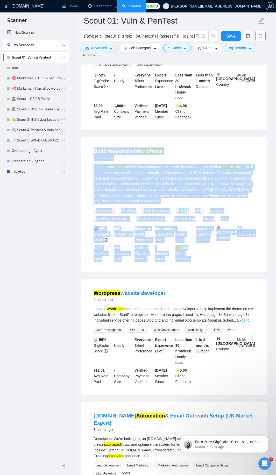
drag, startPoint x: 91, startPoint y: 155, endPoint x: 194, endPoint y: 268, distance: 152.2
click at [194, 266] on li "Build responsive WordPress 2 hours ago I need a WordPress website for a company…" at bounding box center [174, 204] width 174 height 123
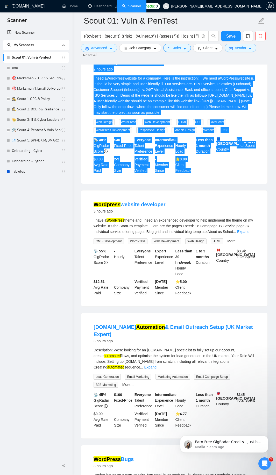
scroll to position [684, 0]
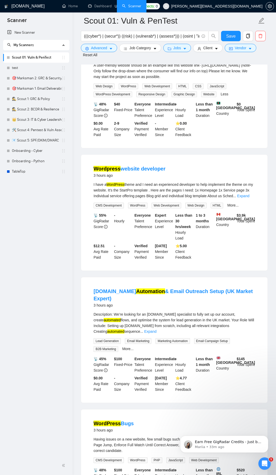
click at [251, 199] on div "I have a WordPress theme and I need an experienced developer to help implement …" at bounding box center [175, 190] width 162 height 17
click at [249, 198] on link "Expand" at bounding box center [243, 196] width 12 height 4
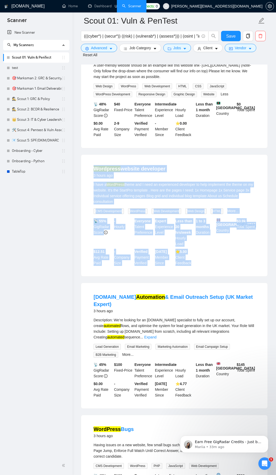
drag, startPoint x: 88, startPoint y: 171, endPoint x: 194, endPoint y: 271, distance: 145.4
click at [194, 270] on li "Wordpress website developer 3 hours ago I have a WordPress theme and I need an …" at bounding box center [174, 215] width 174 height 109
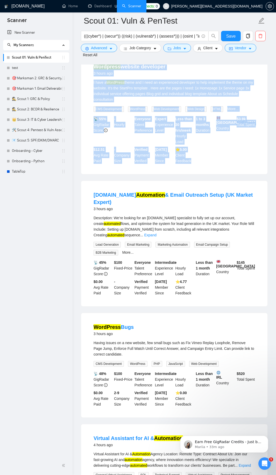
scroll to position [840, 0]
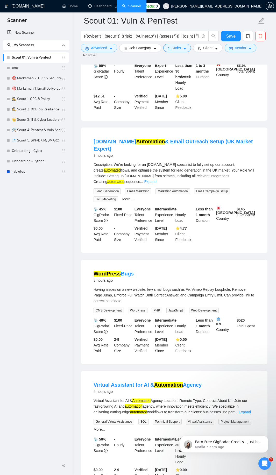
click at [156, 180] on link "Expand" at bounding box center [150, 182] width 12 height 4
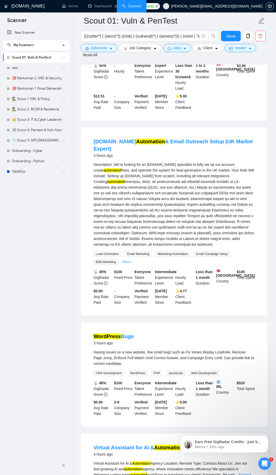
click at [125, 260] on link "More..." at bounding box center [127, 262] width 11 height 4
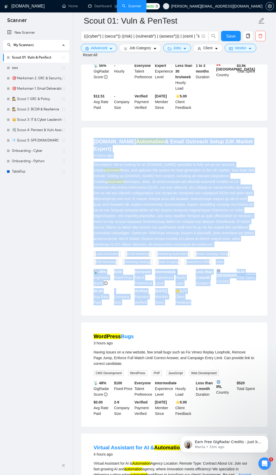
drag, startPoint x: 85, startPoint y: 144, endPoint x: 204, endPoint y: 306, distance: 200.3
click at [204, 306] on div "[DOMAIN_NAME] Automation & Email Outreach Setup (UK Market Expert) 3 hours ago …" at bounding box center [174, 222] width 186 height 188
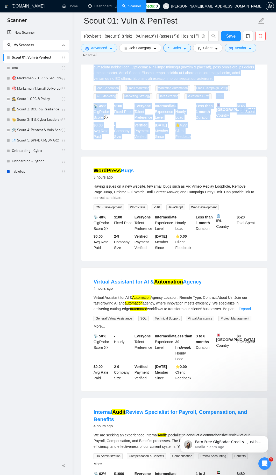
scroll to position [1027, 0]
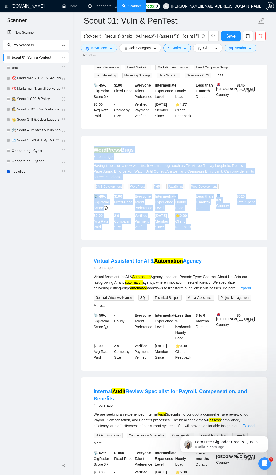
drag, startPoint x: 90, startPoint y: 149, endPoint x: 193, endPoint y: 228, distance: 129.1
click at [193, 228] on li "WordPress Bugs 3 hours ago Having issues on a new website, few small bugs such …" at bounding box center [174, 188] width 174 height 92
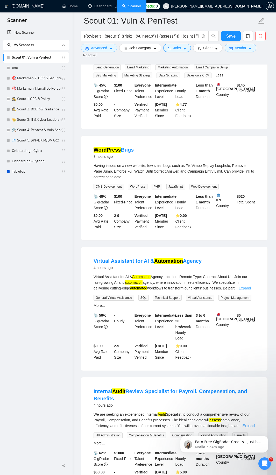
click at [248, 288] on link "Expand" at bounding box center [245, 288] width 12 height 4
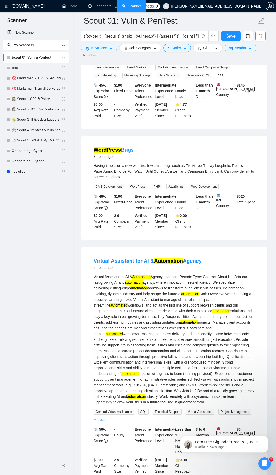
click at [96, 418] on link "More..." at bounding box center [99, 420] width 11 height 4
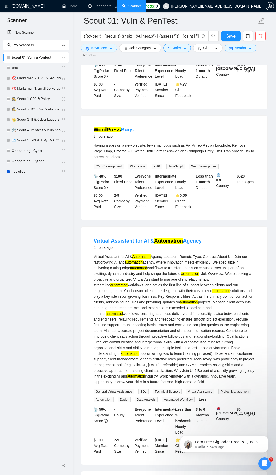
scroll to position [1058, 0]
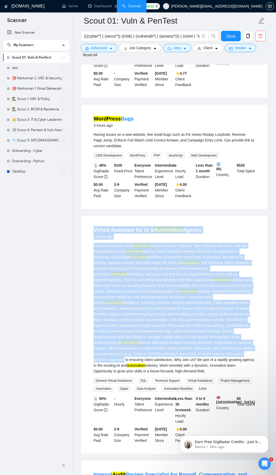
drag, startPoint x: 87, startPoint y: 229, endPoint x: 180, endPoint y: 355, distance: 156.7
click at [180, 355] on div "Virtual Assistant for AI & Automation Agency 4 hours ago Virtual Assistant for …" at bounding box center [174, 335] width 186 height 238
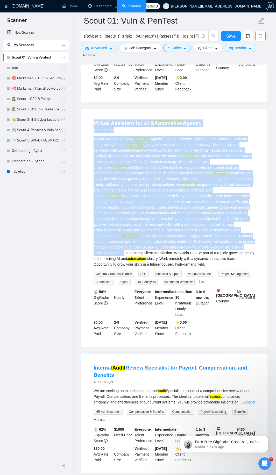
scroll to position [1182, 0]
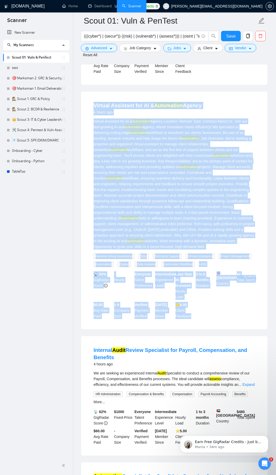
click at [209, 311] on div "📡 50% GigRadar Score - Hourly Everyone Talent Preference Intermediate Experienc…" at bounding box center [175, 295] width 164 height 48
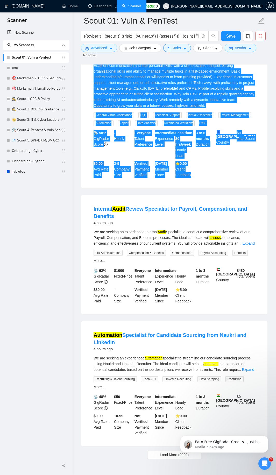
scroll to position [1320, 0]
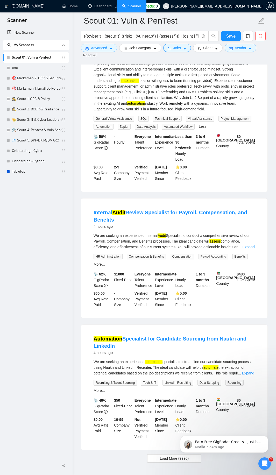
click at [253, 245] on link "Expand" at bounding box center [248, 247] width 12 height 4
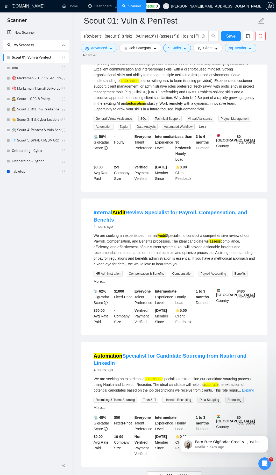
click at [97, 273] on div "HR Administration Compensation & Benefits Compensation Payroll Accounting Benef…" at bounding box center [175, 278] width 164 height 14
click at [97, 279] on link "More..." at bounding box center [99, 281] width 11 height 4
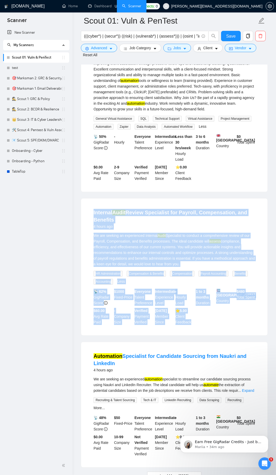
drag, startPoint x: 85, startPoint y: 205, endPoint x: 200, endPoint y: 328, distance: 168.2
click at [200, 328] on div "Internal Audit Review Specialist for Payroll, Compensation, and Benefits 4 hour…" at bounding box center [174, 267] width 186 height 137
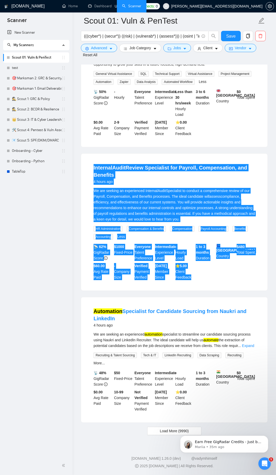
scroll to position [1368, 0]
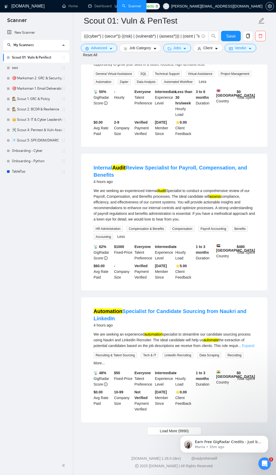
click at [250, 345] on link "Expand" at bounding box center [248, 346] width 12 height 4
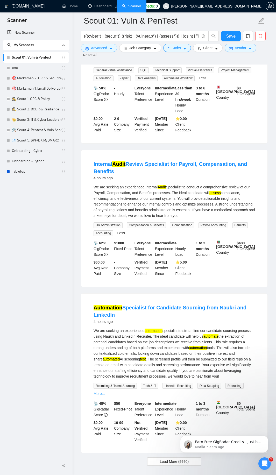
click at [100, 396] on link "More..." at bounding box center [99, 394] width 11 height 4
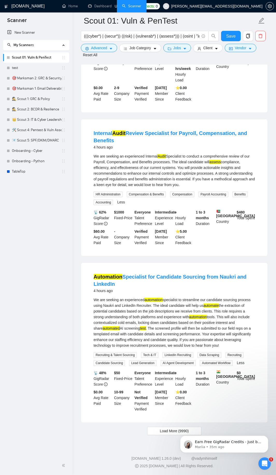
scroll to position [1403, 0]
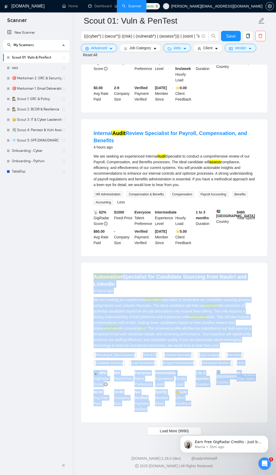
drag, startPoint x: 84, startPoint y: 276, endPoint x: 196, endPoint y: 401, distance: 168.0
click at [196, 401] on div "Automation Specialist for Candidate Sourcing from Naukri and LinkedIn 4 hours a…" at bounding box center [174, 343] width 186 height 160
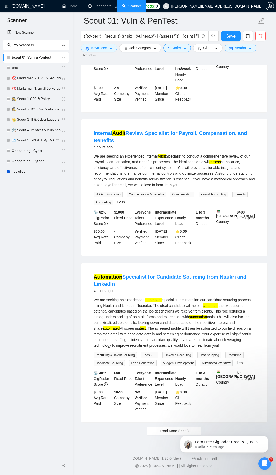
click at [126, 36] on input "(((cyber*) | (secur*)) ((risk) | (vulnerab*) | (assess*))) | (osint | "informat…" at bounding box center [141, 36] width 115 height 6
paste input "( ((cyber*) | (secur*)) ((audit) | (assess*) | (risk) | (test*) | (scan*)) ) | …"
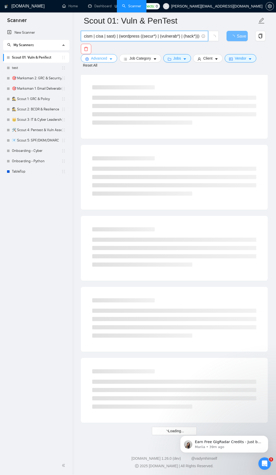
type input "( ( ((cyber*) | (secur*)) ((audit) | (assess*) | (risk) | (test*) | (scan*)) ) …"
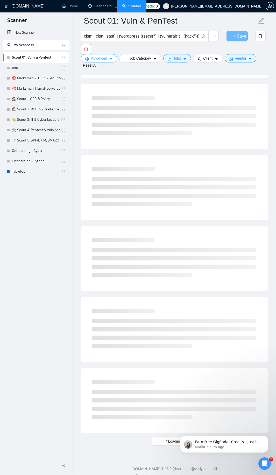
click at [95, 46] on div "( ( ((cyber*) | (secur*)) ((audit) | (assess*) | (risk) | (test*) | (scan*)) ) …" at bounding box center [173, 42] width 187 height 23
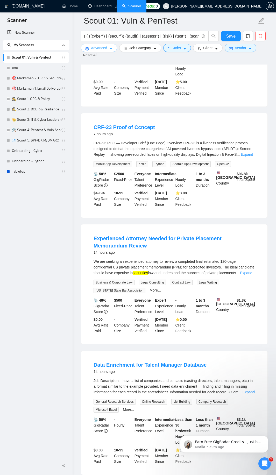
click at [106, 48] on span "Advanced" at bounding box center [99, 48] width 16 height 6
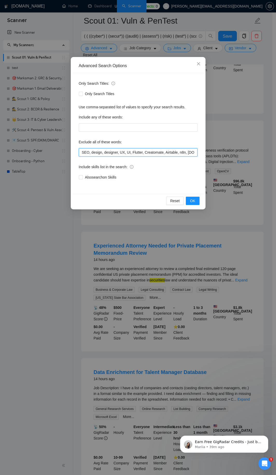
click at [121, 151] on input "SEO, design, designer, UX, UI, Flutter, Creatomate, Airtable, n8n, [DOMAIN_NAME…" at bounding box center [138, 152] width 119 height 8
paste input ", Payroll, Compensation, Benefits"
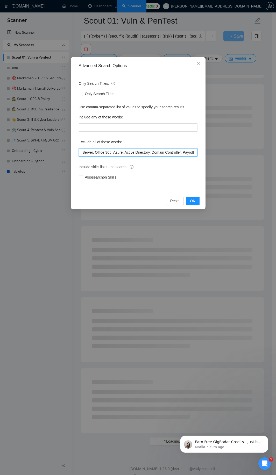
type input "SEO, design, designer, UX, UI, Flutter, Creatomate, Airtable, n8n, [DOMAIN_NAME…"
click at [101, 177] on span "Also search on Skills" at bounding box center [101, 177] width 36 height 6
click at [82, 177] on input "Also search on Skills" at bounding box center [81, 177] width 4 height 4
checkbox input "true"
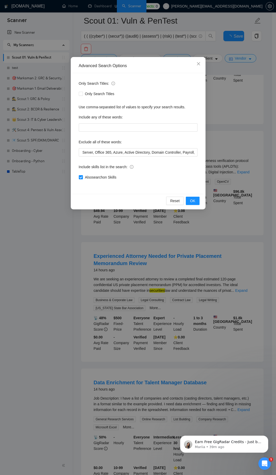
scroll to position [0, 0]
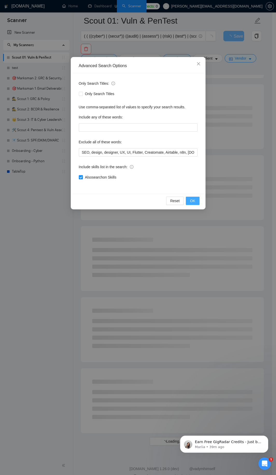
click at [190, 201] on span "OK" at bounding box center [192, 201] width 5 height 6
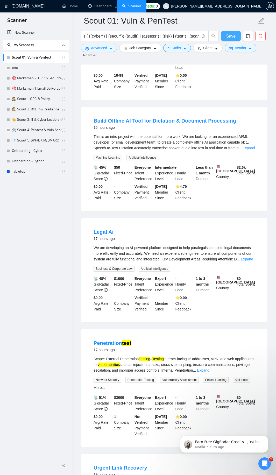
click at [230, 36] on span "Save" at bounding box center [230, 36] width 9 height 6
click at [246, 148] on link "Expand" at bounding box center [249, 148] width 12 height 4
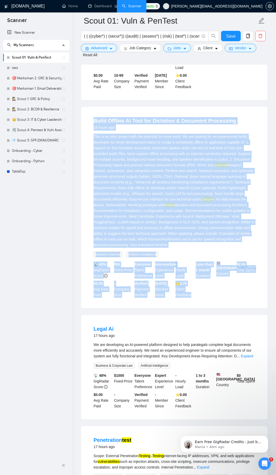
drag, startPoint x: 92, startPoint y: 121, endPoint x: 206, endPoint y: 299, distance: 211.2
click at [207, 300] on li "Build Offline AI Tool for Dictation & Document Processing 16 hours ago This is …" at bounding box center [174, 207] width 174 height 189
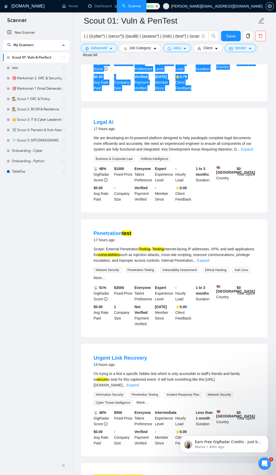
scroll to position [613, 0]
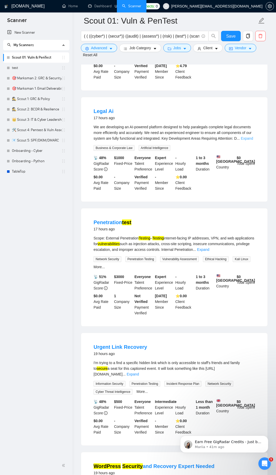
click at [249, 141] on link "Expand" at bounding box center [247, 138] width 12 height 4
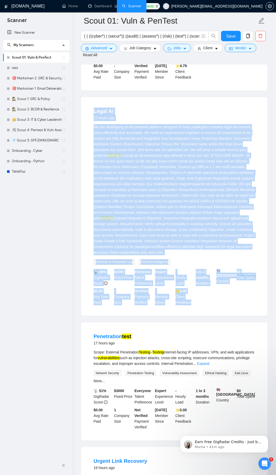
drag, startPoint x: 89, startPoint y: 114, endPoint x: 197, endPoint y: 309, distance: 222.8
click at [197, 309] on li "Legal Ai 17 hours ago We are developing an AI-powered platform designed to help…" at bounding box center [174, 206] width 174 height 206
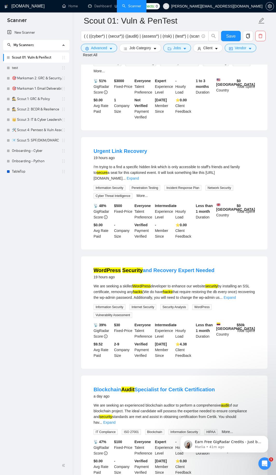
scroll to position [924, 0]
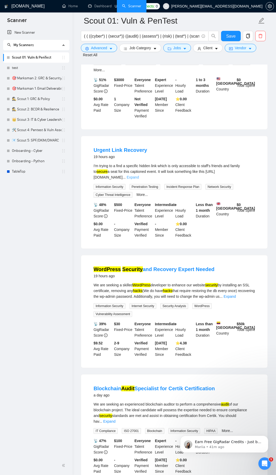
click at [139, 179] on link "Expand" at bounding box center [133, 177] width 12 height 4
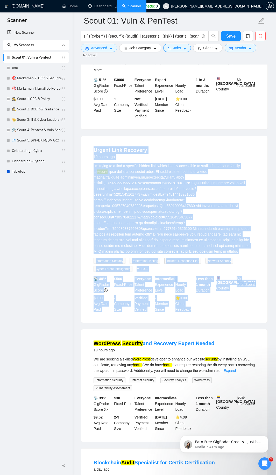
drag, startPoint x: 90, startPoint y: 162, endPoint x: 200, endPoint y: 329, distance: 200.3
click at [200, 317] on li "Urgent Link Recovery 19 hours ago I'm trying to a find a specific hidden link w…" at bounding box center [174, 229] width 174 height 174
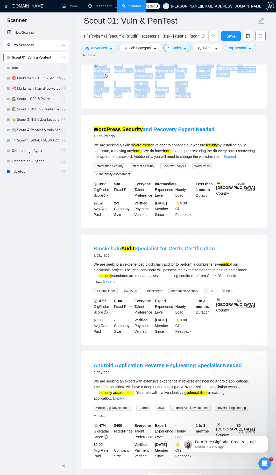
scroll to position [1142, 0]
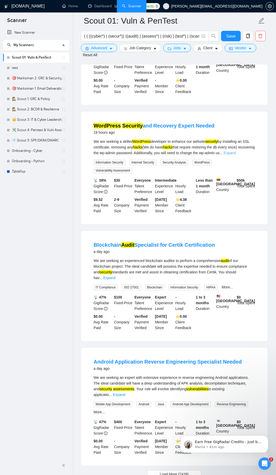
click at [236, 155] on link "Expand" at bounding box center [230, 153] width 12 height 4
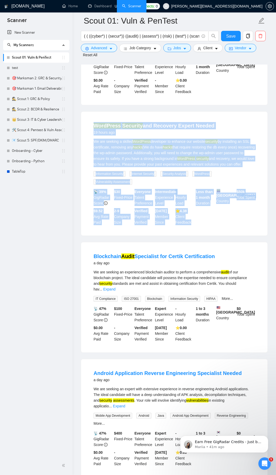
drag, startPoint x: 91, startPoint y: 139, endPoint x: 203, endPoint y: 243, distance: 153.0
click at [203, 229] on li "WordPress Security and Recovery Expert Needed 19 hours ago We are seeking a ski…" at bounding box center [174, 173] width 174 height 111
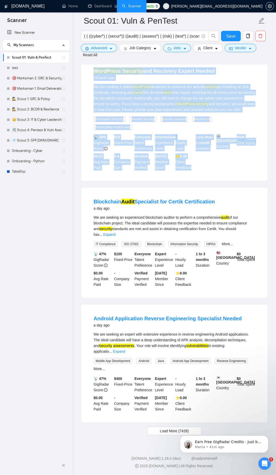
scroll to position [1213, 0]
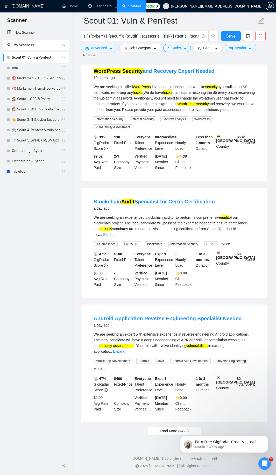
click at [115, 233] on link "Expand" at bounding box center [109, 235] width 12 height 4
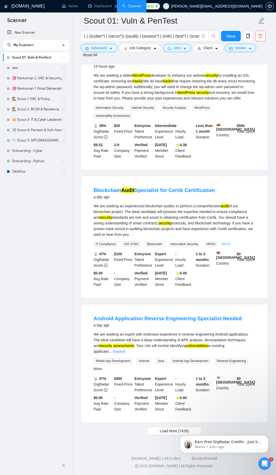
click at [224, 246] on link "More..." at bounding box center [227, 244] width 11 height 4
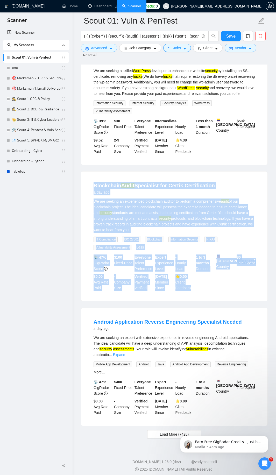
drag, startPoint x: 87, startPoint y: 208, endPoint x: 198, endPoint y: 311, distance: 151.3
click at [198, 295] on li "Blockchain Audit Specialist for Certik Certification a day ago We are seeking a…" at bounding box center [174, 236] width 174 height 117
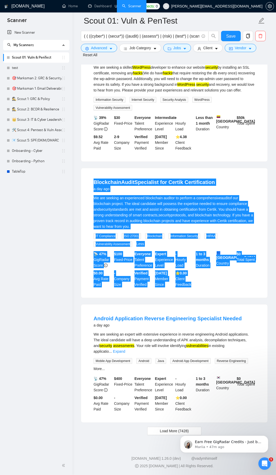
scroll to position [1238, 0]
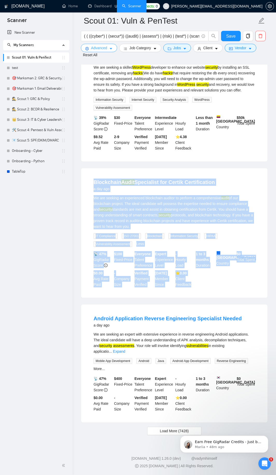
click at [112, 48] on icon "caret-down" at bounding box center [111, 49] width 4 height 4
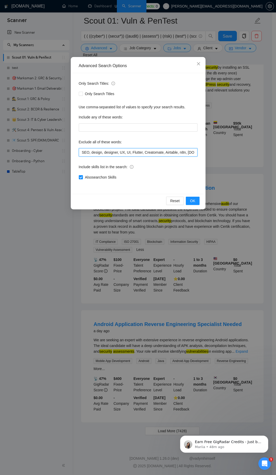
click at [116, 154] on input "SEO, design, designer, UX, UI, Flutter, Creatomate, Airtable, n8n, [DOMAIN_NAME…" at bounding box center [138, 152] width 119 height 8
paste input "Machine Learning, Whisper, LLaMA, HuggingFace, Legal, paralegal, tickets, disco…"
click at [190, 200] on span "OK" at bounding box center [192, 201] width 5 height 6
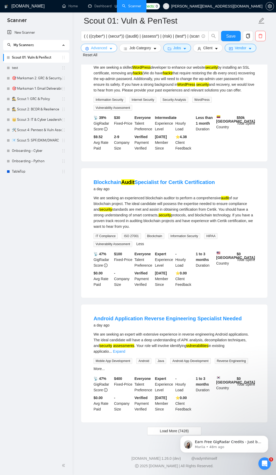
scroll to position [395, 0]
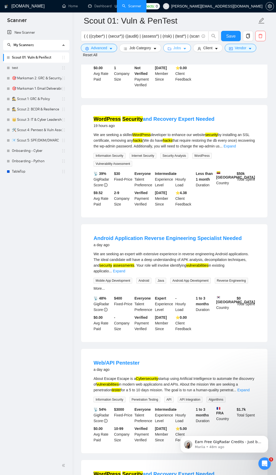
click at [184, 47] on icon "caret-down" at bounding box center [185, 49] width 4 height 4
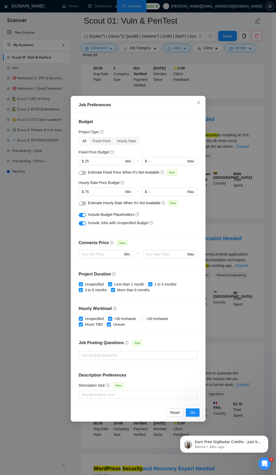
click at [188, 413] on div "Earn Free GigRadar Credits - Just by Sharing Your Story! 💬 Want more credits fo…" at bounding box center [224, 420] width 95 height 65
click at [196, 415] on button "OK" at bounding box center [192, 413] width 13 height 8
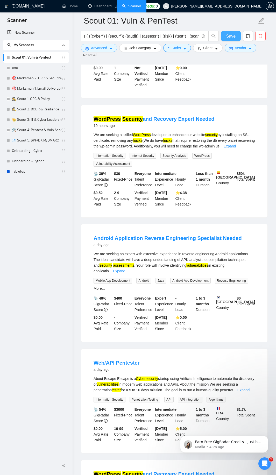
click at [231, 34] on span "Save" at bounding box center [230, 36] width 9 height 6
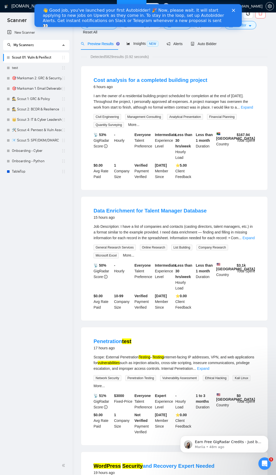
scroll to position [0, 0]
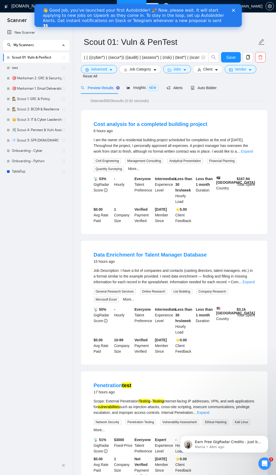
click at [234, 10] on polygon "Close" at bounding box center [233, 10] width 3 height 3
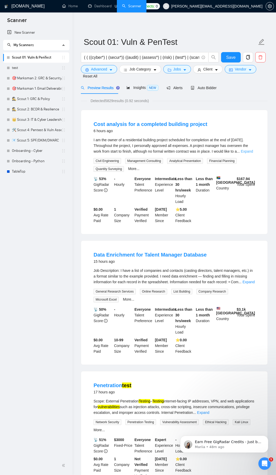
click at [248, 153] on link "Expand" at bounding box center [247, 151] width 12 height 4
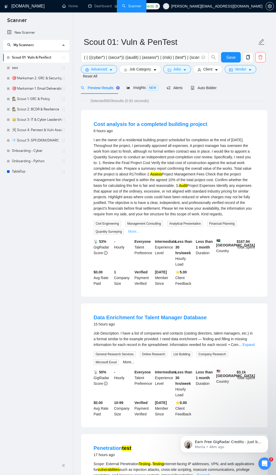
click at [135, 232] on link "More..." at bounding box center [133, 231] width 11 height 4
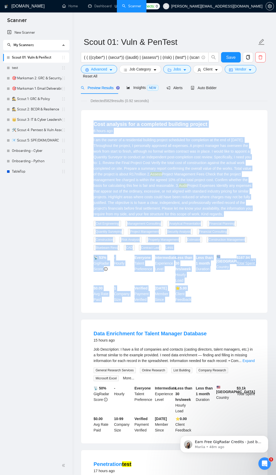
drag, startPoint x: 90, startPoint y: 124, endPoint x: 212, endPoint y: 304, distance: 217.0
click at [212, 304] on li "Cost analysis for a completed building project 6 hours ago I am the owner of a …" at bounding box center [174, 211] width 174 height 190
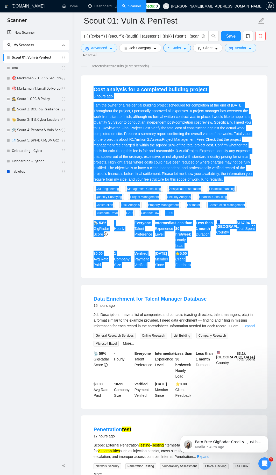
scroll to position [124, 0]
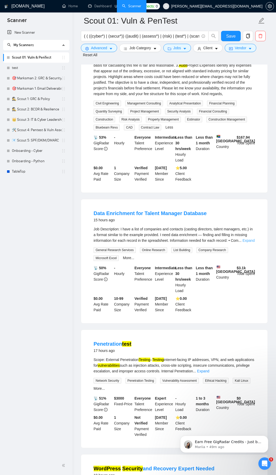
click at [246, 239] on link "Expand" at bounding box center [249, 241] width 12 height 4
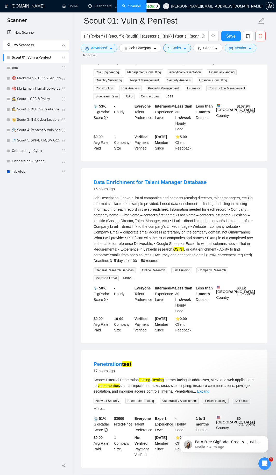
scroll to position [187, 0]
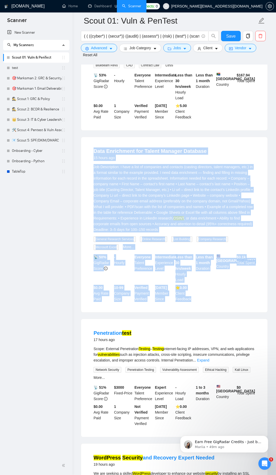
drag, startPoint x: 91, startPoint y: 150, endPoint x: 199, endPoint y: 299, distance: 184.5
click at [199, 299] on li "Data Enrichment for Talent Manager Database 15 hours ago OSINT , or data enrich…" at bounding box center [174, 224] width 174 height 163
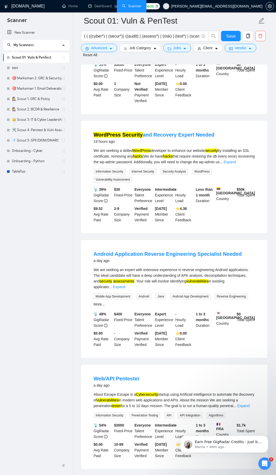
scroll to position [529, 0]
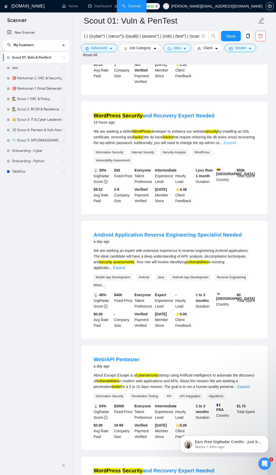
click at [236, 145] on link "Expand" at bounding box center [230, 143] width 12 height 4
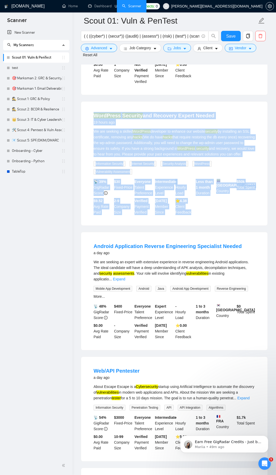
drag, startPoint x: 86, startPoint y: 120, endPoint x: 200, endPoint y: 216, distance: 149.3
click at [199, 220] on div "WordPress Security and Recovery Expert Needed 19 hours ago We are seeking a ski…" at bounding box center [174, 164] width 186 height 124
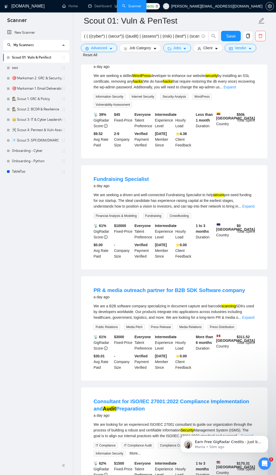
scroll to position [965, 0]
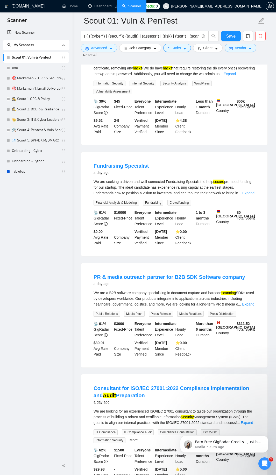
click at [249, 195] on link "Expand" at bounding box center [248, 193] width 12 height 4
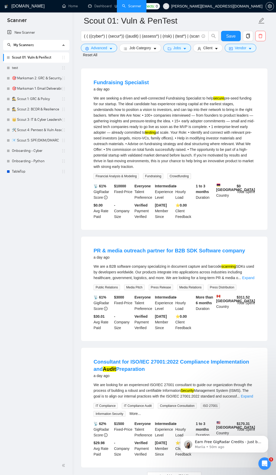
scroll to position [1058, 0]
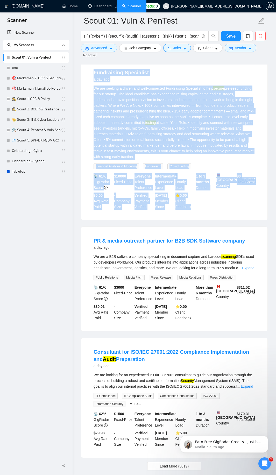
drag, startPoint x: 89, startPoint y: 79, endPoint x: 201, endPoint y: 219, distance: 179.1
click at [202, 214] on li "Fundraising Specialist a day ago We are seeking a driven and well-connected Fun…" at bounding box center [174, 139] width 174 height 149
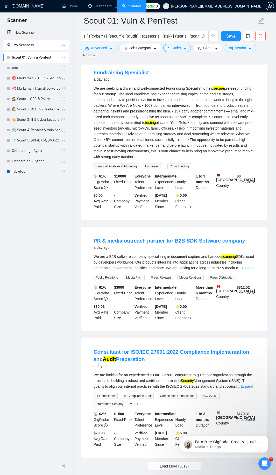
click at [251, 270] on link "Expand" at bounding box center [248, 268] width 12 height 4
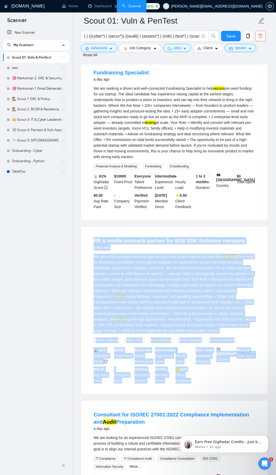
drag, startPoint x: 89, startPoint y: 247, endPoint x: 202, endPoint y: 397, distance: 188.3
click at [202, 394] on div "PR & media outreach partner for B2B SDK Software company a day ago We are a B2B…" at bounding box center [174, 310] width 186 height 167
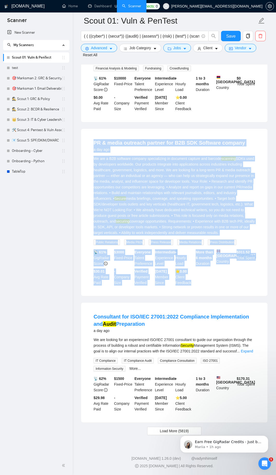
scroll to position [1163, 0]
click at [168, 432] on span "Load More (5819)" at bounding box center [174, 431] width 29 height 6
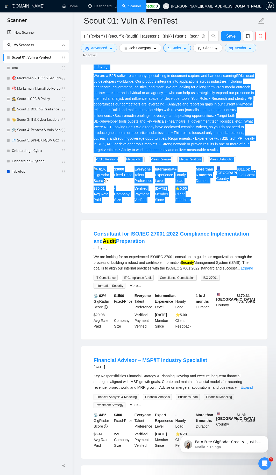
scroll to position [1256, 0]
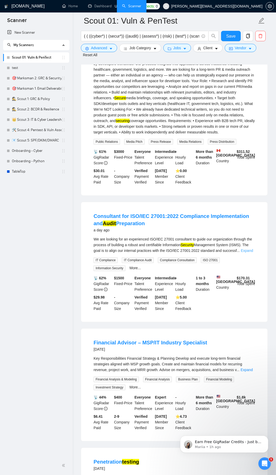
click at [248, 253] on link "Expand" at bounding box center [247, 251] width 12 height 4
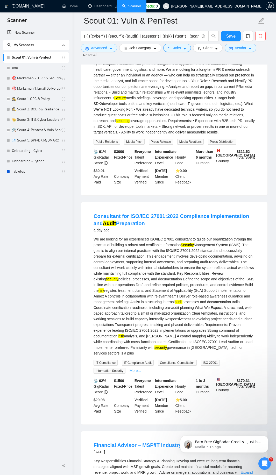
click at [134, 373] on link "More..." at bounding box center [135, 371] width 11 height 4
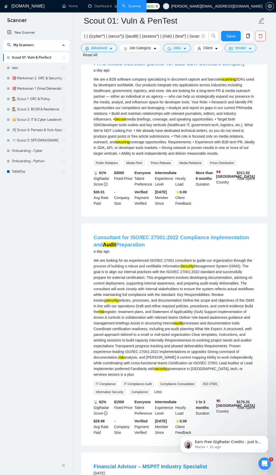
scroll to position [1225, 0]
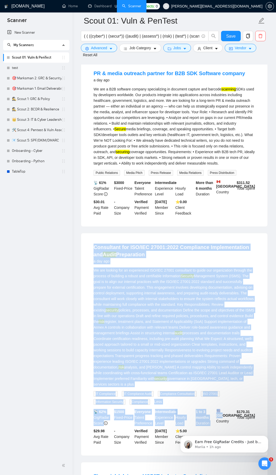
drag, startPoint x: 90, startPoint y: 252, endPoint x: 231, endPoint y: 421, distance: 219.2
click at [231, 421] on li "Consultant for ISO/IEC 27001:2022 Compliance Implementation and Audit Preparati…" at bounding box center [174, 345] width 174 height 210
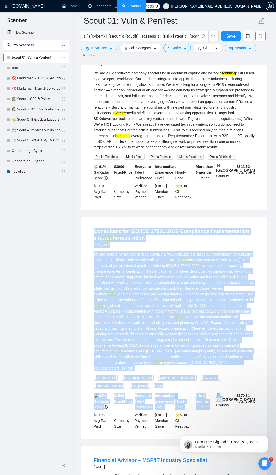
scroll to position [1256, 0]
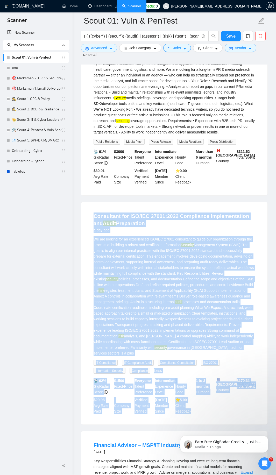
click at [203, 414] on div "📡 62% GigRadar Score $ 1500 Fixed-Price Everyone Talent Preference Intermediate…" at bounding box center [175, 396] width 164 height 36
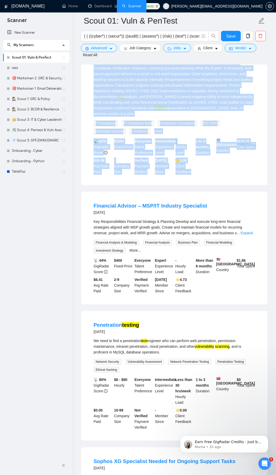
scroll to position [1505, 0]
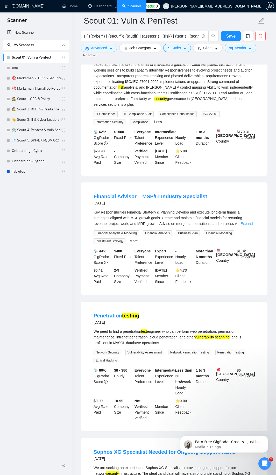
click at [251, 226] on link "Expand" at bounding box center [247, 224] width 12 height 4
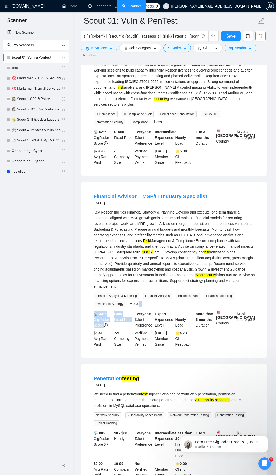
drag, startPoint x: 138, startPoint y: 313, endPoint x: 142, endPoint y: 315, distance: 3.8
click at [141, 318] on li "Financial Advisor – MSP/IT Industry Specialist [DATE] Key Responsibilities Fina…" at bounding box center [174, 270] width 174 height 163
click at [133, 306] on link "More..." at bounding box center [135, 304] width 11 height 4
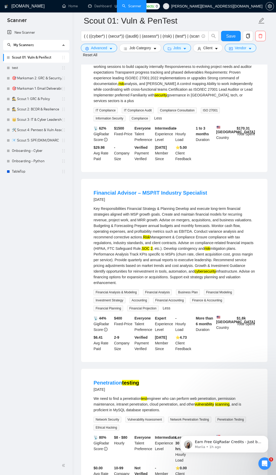
scroll to position [1568, 0]
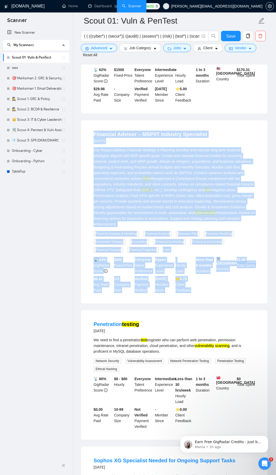
drag, startPoint x: 88, startPoint y: 144, endPoint x: 213, endPoint y: 306, distance: 204.3
click at [213, 297] on li "Financial Advisor – MSP/IT Industry Specialist [DATE] Key Responsibilities Fina…" at bounding box center [174, 212] width 174 height 171
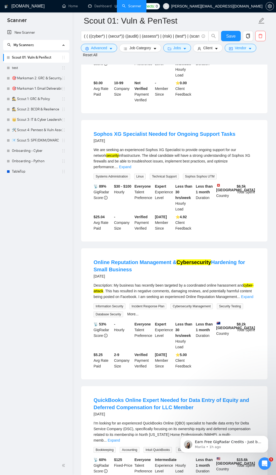
scroll to position [1910, 0]
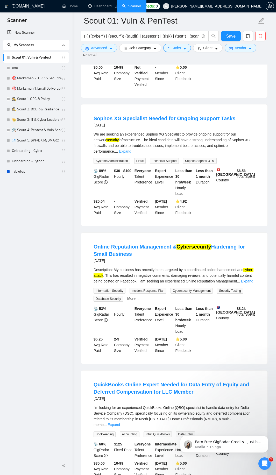
click at [131, 153] on link "Expand" at bounding box center [125, 151] width 12 height 4
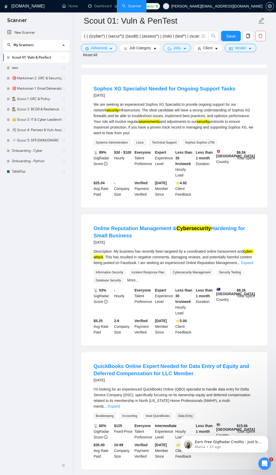
scroll to position [1941, 0]
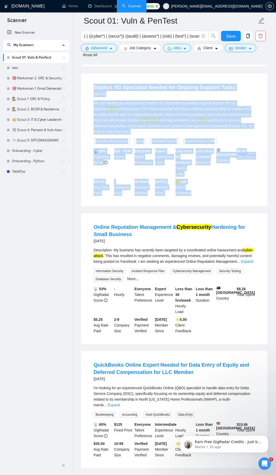
drag, startPoint x: 87, startPoint y: 99, endPoint x: 206, endPoint y: 207, distance: 160.8
click at [206, 206] on div "Sophos XG Specialist Needed for Ongoing Support Tasks [DATE] We are seeking an …" at bounding box center [174, 139] width 186 height 133
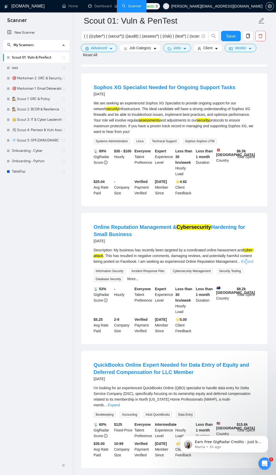
click at [248, 264] on div "Description: My business has recently been targeted by a coordinated online har…" at bounding box center [175, 255] width 162 height 17
click at [248, 264] on link "Expand" at bounding box center [247, 262] width 12 height 4
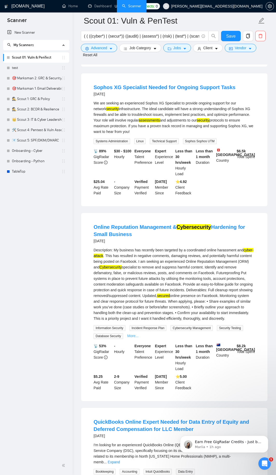
click at [133, 338] on link "More..." at bounding box center [132, 336] width 11 height 4
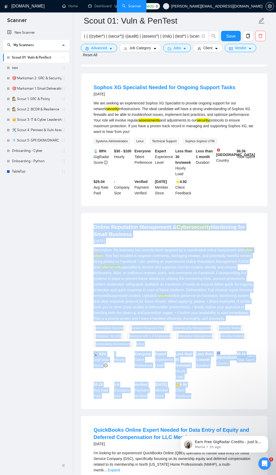
drag, startPoint x: 90, startPoint y: 237, endPoint x: 207, endPoint y: 415, distance: 212.4
click at [207, 409] on div "Online Reputation Management & Cybersecurity Hardening for Small Business [DATE…" at bounding box center [174, 311] width 186 height 196
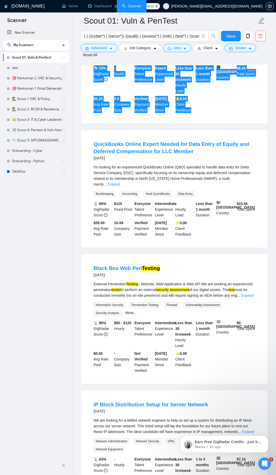
scroll to position [2252, 0]
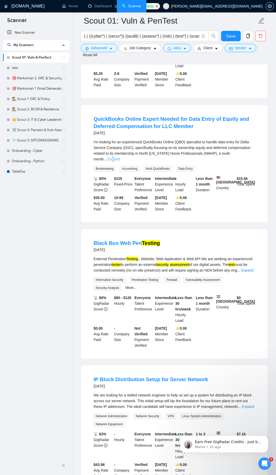
click at [120, 161] on link "Expand" at bounding box center [114, 159] width 12 height 4
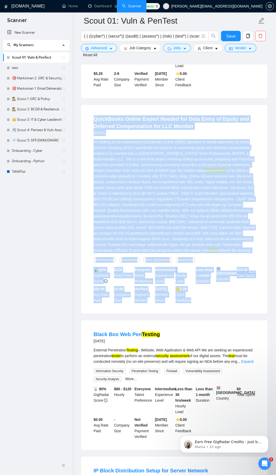
drag, startPoint x: 92, startPoint y: 128, endPoint x: 199, endPoint y: 318, distance: 218.0
click at [199, 308] on li "QuickBooks Online Expert Needed for Data Entry of Equity and Deferred Compensat…" at bounding box center [174, 209] width 174 height 196
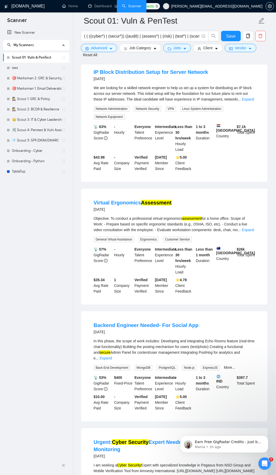
scroll to position [2657, 0]
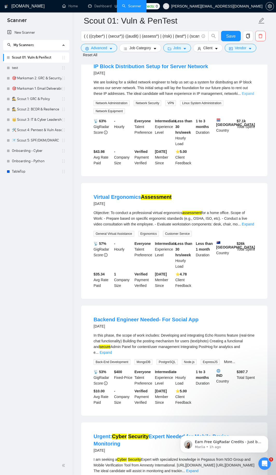
click at [248, 96] on link "Expand" at bounding box center [248, 94] width 12 height 4
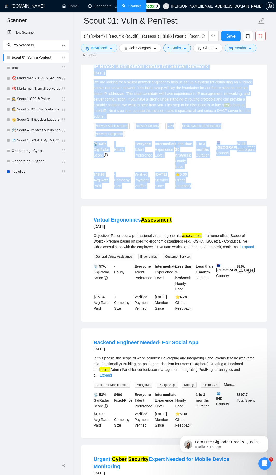
drag, startPoint x: 91, startPoint y: 79, endPoint x: 213, endPoint y: 203, distance: 174.2
click at [213, 193] on li "IP Block Distribution Setup for Server Network [DATE] We are looking for a skil…" at bounding box center [174, 126] width 174 height 134
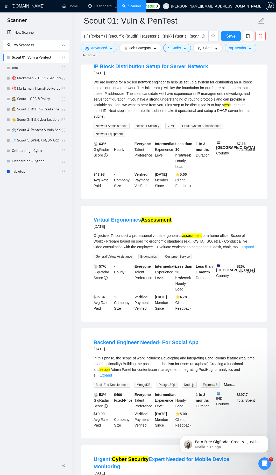
click at [253, 249] on link "Expand" at bounding box center [248, 247] width 12 height 4
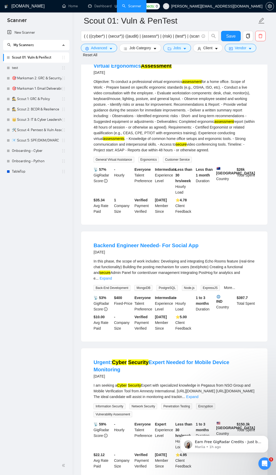
scroll to position [2812, 0]
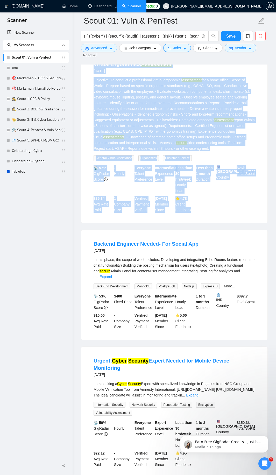
drag, startPoint x: 91, startPoint y: 78, endPoint x: 201, endPoint y: 222, distance: 180.9
click at [201, 217] on li "Virtual Ergonomics Assessment [DATE] Objective: To conduct a professional virtu…" at bounding box center [174, 137] width 174 height 160
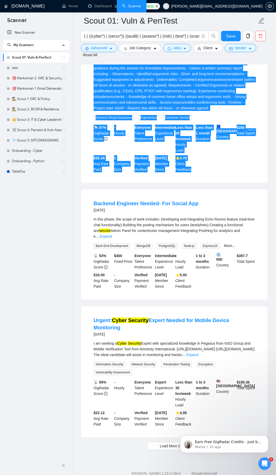
scroll to position [2845, 0]
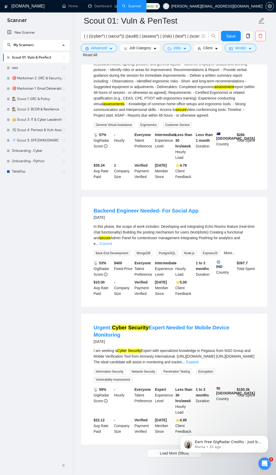
click at [112, 246] on link "Expand" at bounding box center [106, 244] width 12 height 4
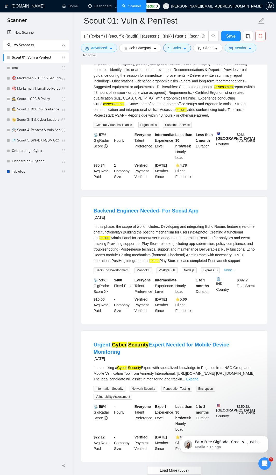
click at [226, 272] on link "More..." at bounding box center [229, 270] width 11 height 4
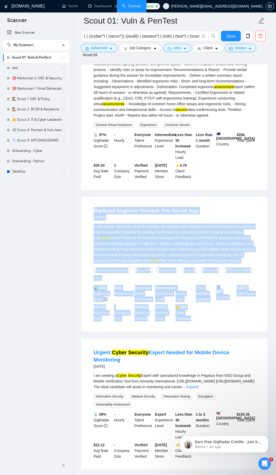
drag, startPoint x: 85, startPoint y: 227, endPoint x: 200, endPoint y: 326, distance: 151.7
click at [200, 326] on div "Backend Engineer Needed- For Social App [DATE] In this phase, the scope of work…" at bounding box center [174, 264] width 186 height 135
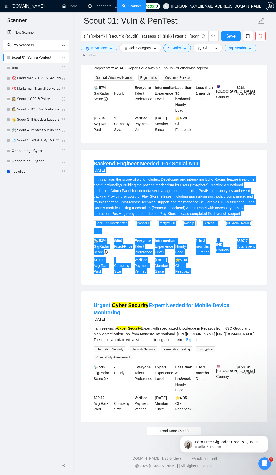
scroll to position [2899, 0]
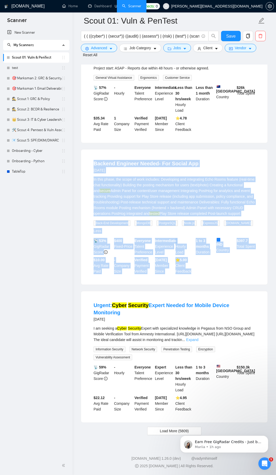
click at [198, 338] on link "Expand" at bounding box center [192, 340] width 12 height 4
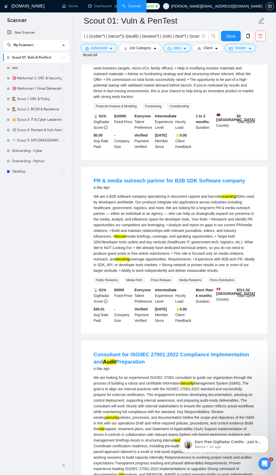
scroll to position [1117, 0]
click at [122, 35] on input "( ( ((cyber*) | (secur*)) ((audit) | (assess*) | (risk) | (test*) | (scan*)) ) …" at bounding box center [141, 36] width 115 height 6
click at [106, 47] on span "Advanced" at bounding box center [99, 48] width 16 height 6
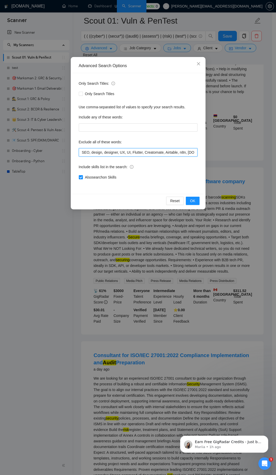
click at [124, 150] on input "SEO, design, designer, UX, UI, Flutter, Creatomate, Airtable, n8n, [DOMAIN_NAME…" at bounding box center [138, 152] width 119 height 8
paste input ", construction, "Quantity Surveyor", financial, cost, "Data Enrichment", "List …"
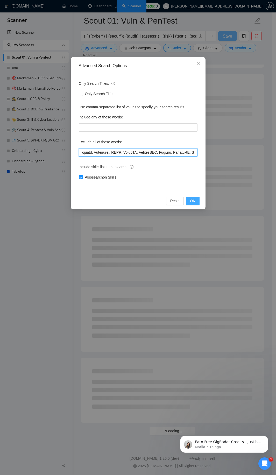
scroll to position [1106, 0]
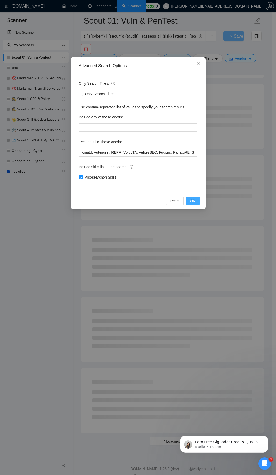
click at [193, 203] on span "OK" at bounding box center [192, 201] width 5 height 6
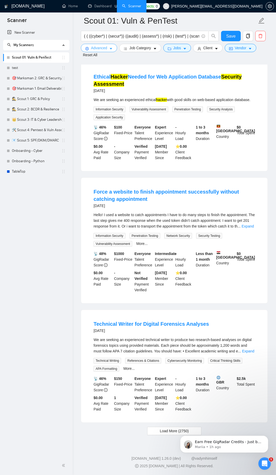
scroll to position [917, 0]
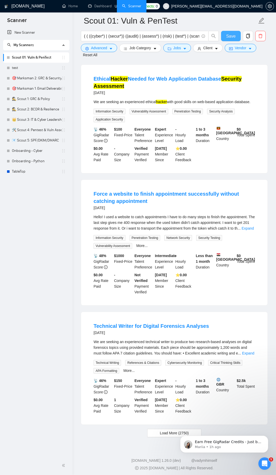
click at [233, 37] on span "Save" at bounding box center [230, 36] width 9 height 6
click at [155, 434] on button "Load More (2750)" at bounding box center [174, 433] width 54 height 8
click at [248, 226] on link "Expand" at bounding box center [248, 228] width 12 height 4
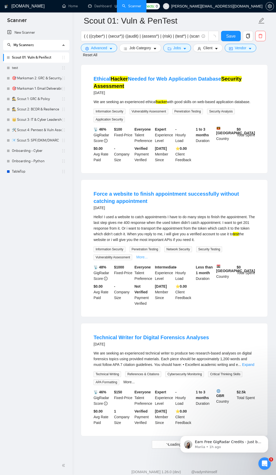
click at [138, 255] on link "More..." at bounding box center [141, 257] width 11 height 4
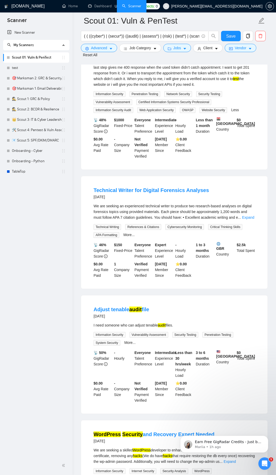
scroll to position [1072, 0]
click at [251, 215] on link "Expand" at bounding box center [248, 217] width 12 height 4
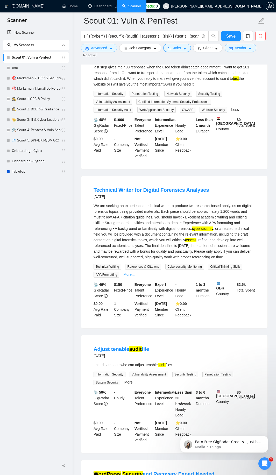
click at [131, 272] on link "More..." at bounding box center [128, 274] width 11 height 4
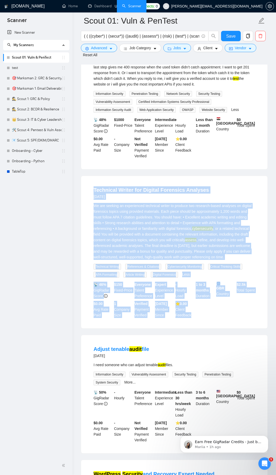
drag, startPoint x: 89, startPoint y: 186, endPoint x: 213, endPoint y: 316, distance: 179.0
click at [213, 316] on li "Technical Writer for Digital Forensics Analyses [DATE] We are seeking an experi…" at bounding box center [174, 252] width 174 height 140
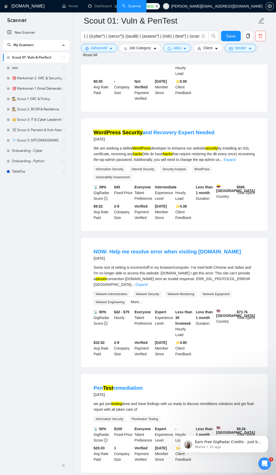
scroll to position [1415, 0]
click at [236, 157] on link "Expand" at bounding box center [230, 159] width 12 height 4
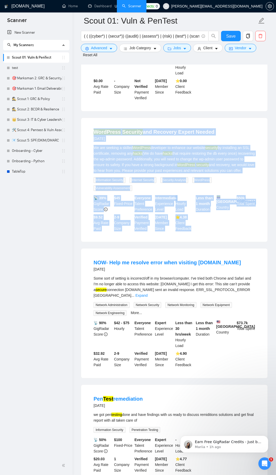
drag, startPoint x: 89, startPoint y: 129, endPoint x: 211, endPoint y: 239, distance: 164.7
click at [211, 236] on li "WordPress Security and Recovery Expert Needed [DATE] We are seeking a skilled W…" at bounding box center [174, 179] width 174 height 111
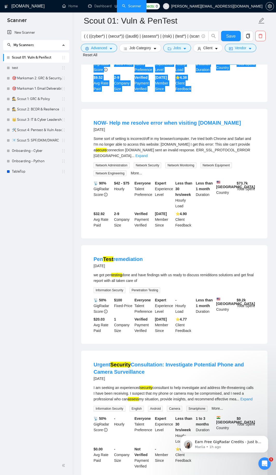
scroll to position [1570, 0]
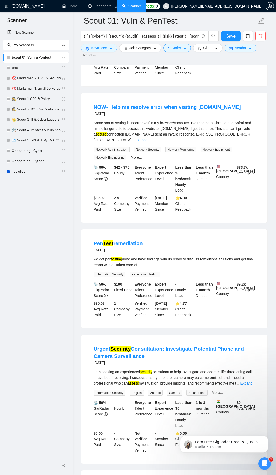
click at [148, 139] on link "Expand" at bounding box center [141, 140] width 12 height 4
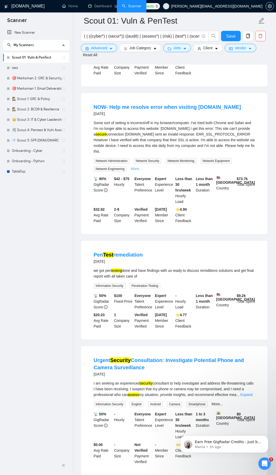
click at [132, 167] on link "More..." at bounding box center [136, 169] width 11 height 4
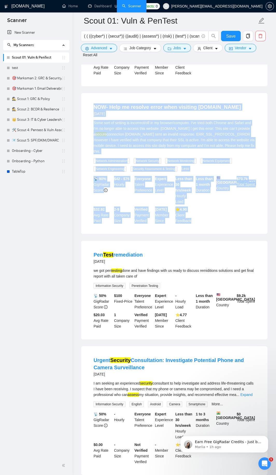
drag, startPoint x: 87, startPoint y: 111, endPoint x: 203, endPoint y: 221, distance: 159.9
click at [203, 221] on div "NOW- Help me resolve error when visiting [DOMAIN_NAME] [DATE] Some sort of sett…" at bounding box center [174, 163] width 186 height 141
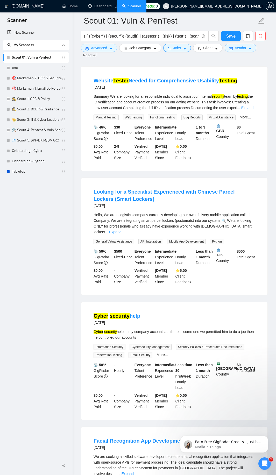
scroll to position [2006, 0]
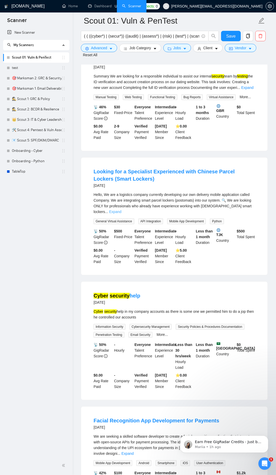
click at [121, 210] on link "Expand" at bounding box center [115, 212] width 12 height 4
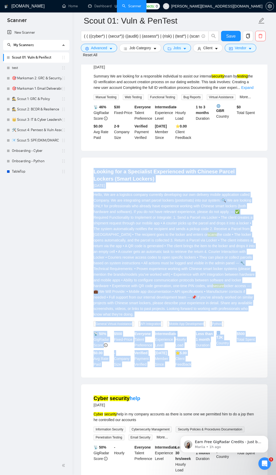
drag, startPoint x: 87, startPoint y: 173, endPoint x: 209, endPoint y: 365, distance: 226.6
click at [214, 374] on div "Looking for a Specialist Experienced with [DEMOGRAPHIC_DATA] Parcel Lockers (Sm…" at bounding box center [174, 268] width 186 height 220
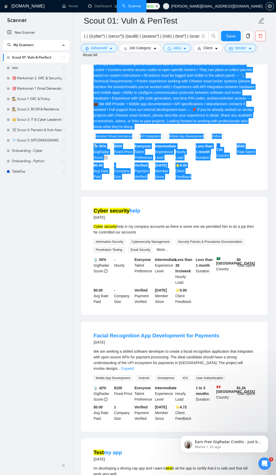
scroll to position [2224, 0]
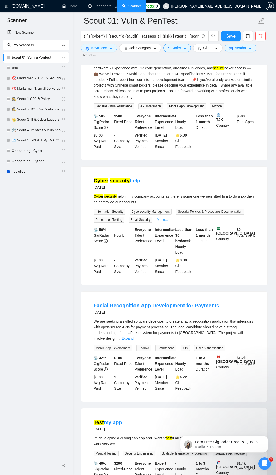
click at [163, 222] on link "More..." at bounding box center [162, 220] width 11 height 4
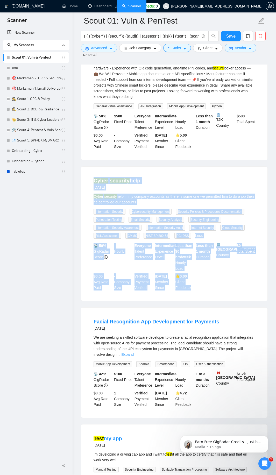
drag, startPoint x: 90, startPoint y: 181, endPoint x: 197, endPoint y: 291, distance: 153.8
click at [197, 291] on li "Cyber security help [DATE] Cyber security help in my company accounts as there …" at bounding box center [174, 234] width 174 height 122
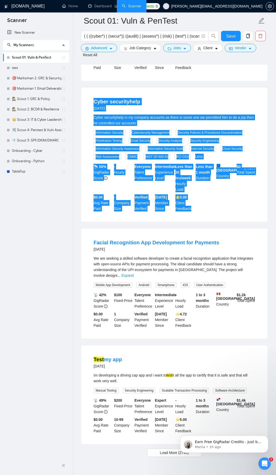
scroll to position [2320, 0]
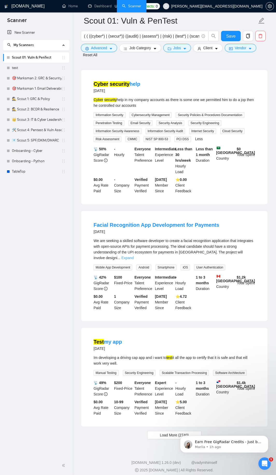
click at [134, 256] on link "Expand" at bounding box center [128, 258] width 12 height 4
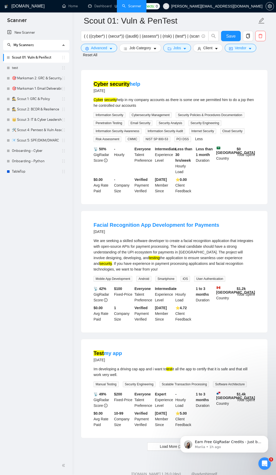
click at [90, 227] on li "Facial Recognition App Development for Payments [DATE] We are seeking a skilled…" at bounding box center [174, 271] width 174 height 109
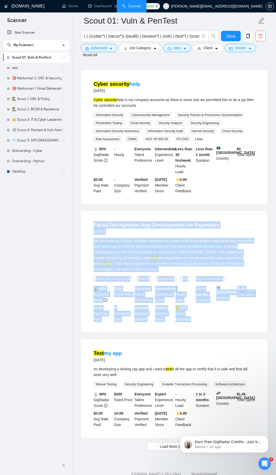
drag, startPoint x: 89, startPoint y: 226, endPoint x: 196, endPoint y: 324, distance: 145.2
click at [196, 324] on li "Facial Recognition App Development for Payments [DATE] We are seeking a skilled…" at bounding box center [174, 271] width 174 height 109
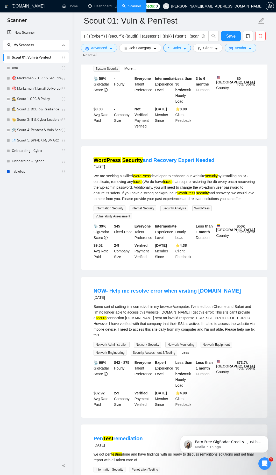
scroll to position [1169, 0]
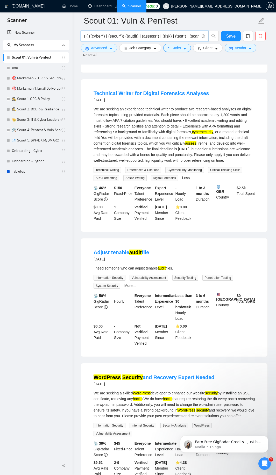
click at [128, 36] on input "( ( ((cyber*) | (secur*)) ((audit) | (assess*) | (risk) | (test*) | (scan*)) ) …" at bounding box center [141, 36] width 115 height 6
click at [107, 46] on span "Advanced" at bounding box center [99, 48] width 16 height 6
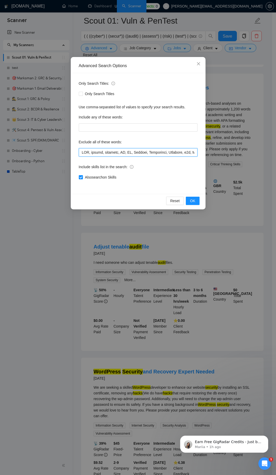
click at [96, 151] on input "text" at bounding box center [138, 152] width 119 height 8
paste input ", "Technical Writing", writer, "Article Writing", APA, fix, browser, computer, …"
type input "SEO, design, designer, UX, UI, Flutter, Creatomate, Airtable, n8n, [DOMAIN_NAME…"
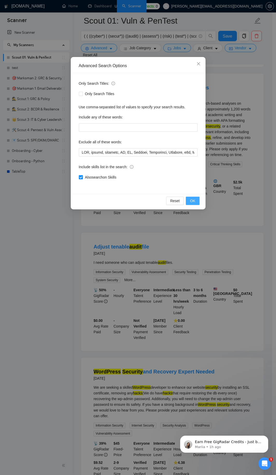
click at [193, 202] on span "OK" at bounding box center [192, 201] width 5 height 6
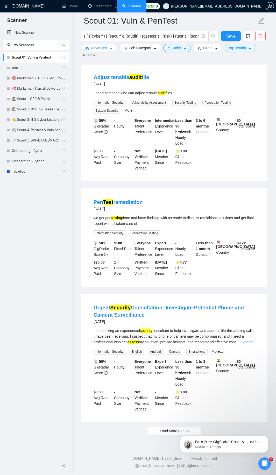
scroll to position [929, 0]
click at [171, 431] on span "Load More (2392)" at bounding box center [174, 431] width 29 height 6
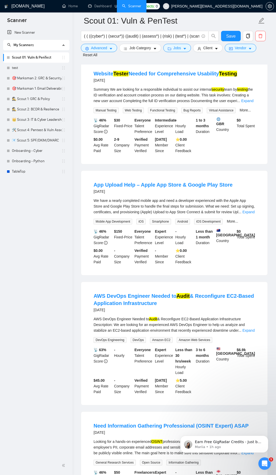
scroll to position [1520, 0]
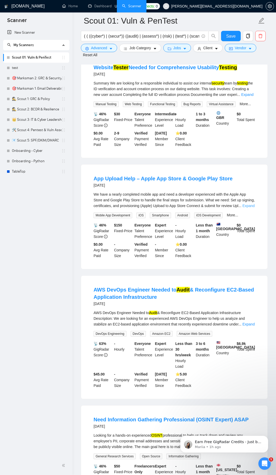
click at [248, 206] on link "Expand" at bounding box center [248, 206] width 12 height 4
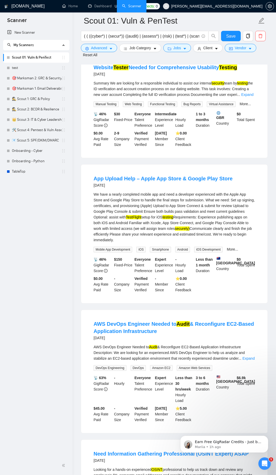
click at [235, 250] on link "More..." at bounding box center [232, 249] width 11 height 4
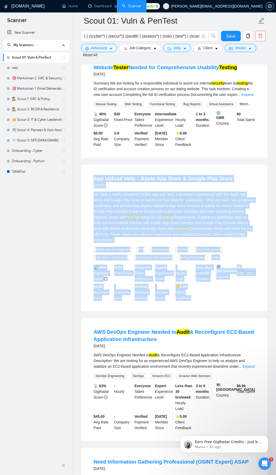
drag, startPoint x: 87, startPoint y: 177, endPoint x: 207, endPoint y: 299, distance: 170.7
click at [207, 299] on li "App Upload Help – Apple App Store & Google Play Store [DATE] We have a nearly c…" at bounding box center [174, 238] width 174 height 134
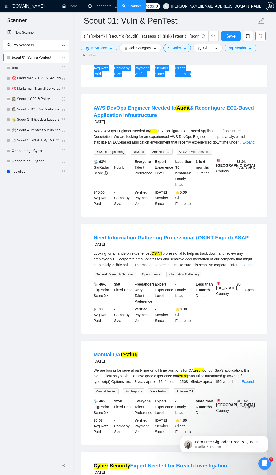
scroll to position [1738, 0]
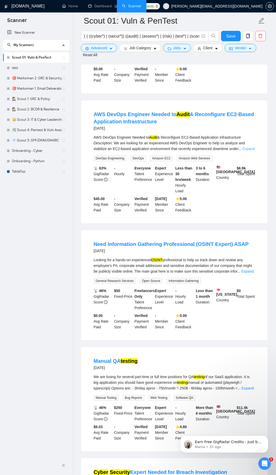
click at [246, 149] on link "Expand" at bounding box center [248, 149] width 12 height 4
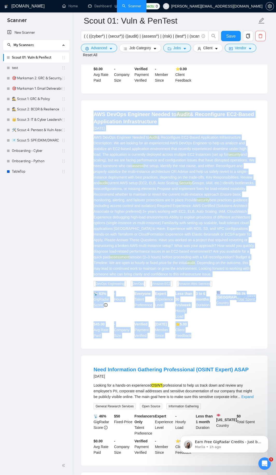
drag, startPoint x: 89, startPoint y: 115, endPoint x: 197, endPoint y: 345, distance: 254.5
click at [197, 345] on div "AWS DevOps Engineer Needed to Audit & Reconfigure EC2-Based Application Infrast…" at bounding box center [174, 224] width 186 height 249
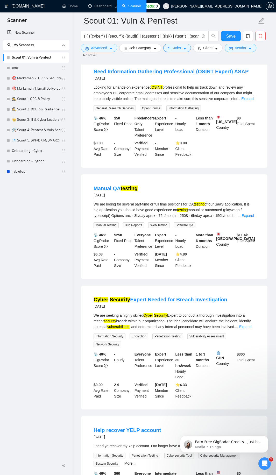
scroll to position [2049, 0]
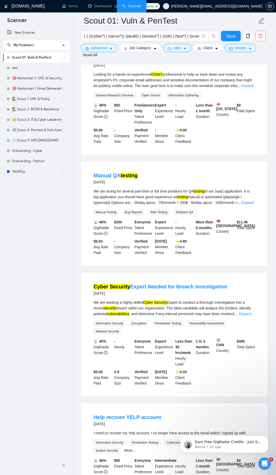
click at [252, 202] on div "We are looing for several part-time or full time positions for QA testing of ou…" at bounding box center [175, 196] width 162 height 17
click at [250, 205] on link "Expand" at bounding box center [248, 203] width 12 height 4
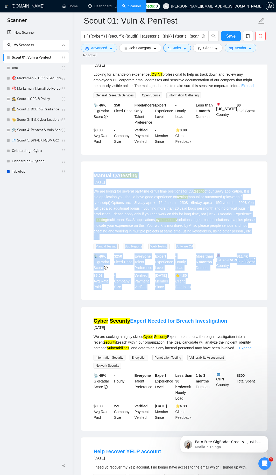
drag, startPoint x: 89, startPoint y: 177, endPoint x: 203, endPoint y: 295, distance: 164.1
click at [203, 294] on li "Manual QA testing [DATE] We are looing for several part-time or full time posit…" at bounding box center [174, 231] width 174 height 126
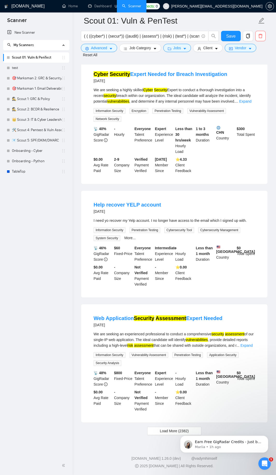
scroll to position [2308, 0]
click at [224, 37] on button "Save" at bounding box center [231, 36] width 20 height 10
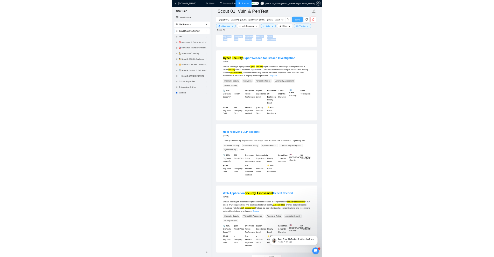
scroll to position [2285, 0]
